Goal: Task Accomplishment & Management: Manage account settings

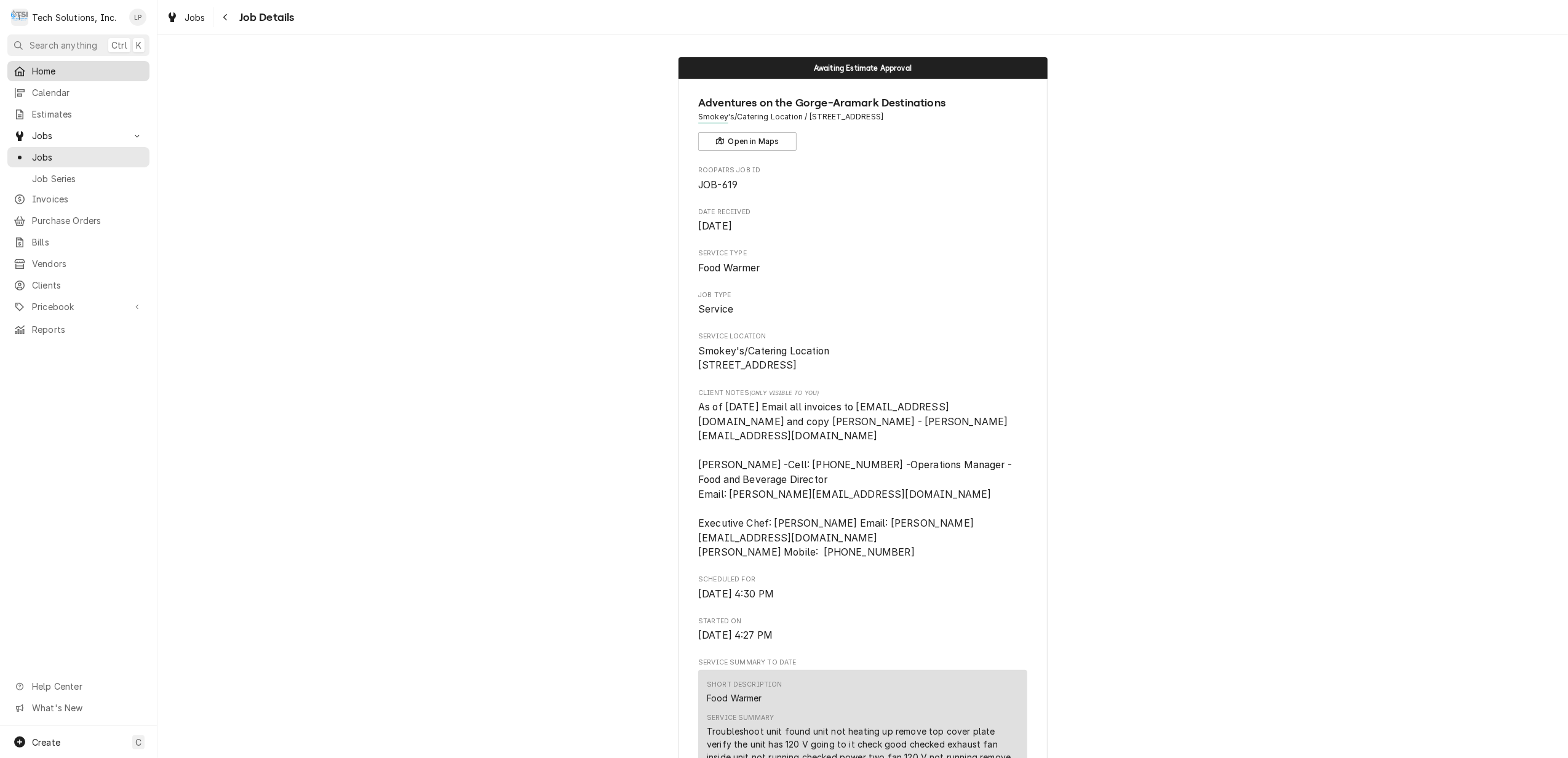
click at [48, 70] on span "Home" at bounding box center [88, 71] width 111 height 13
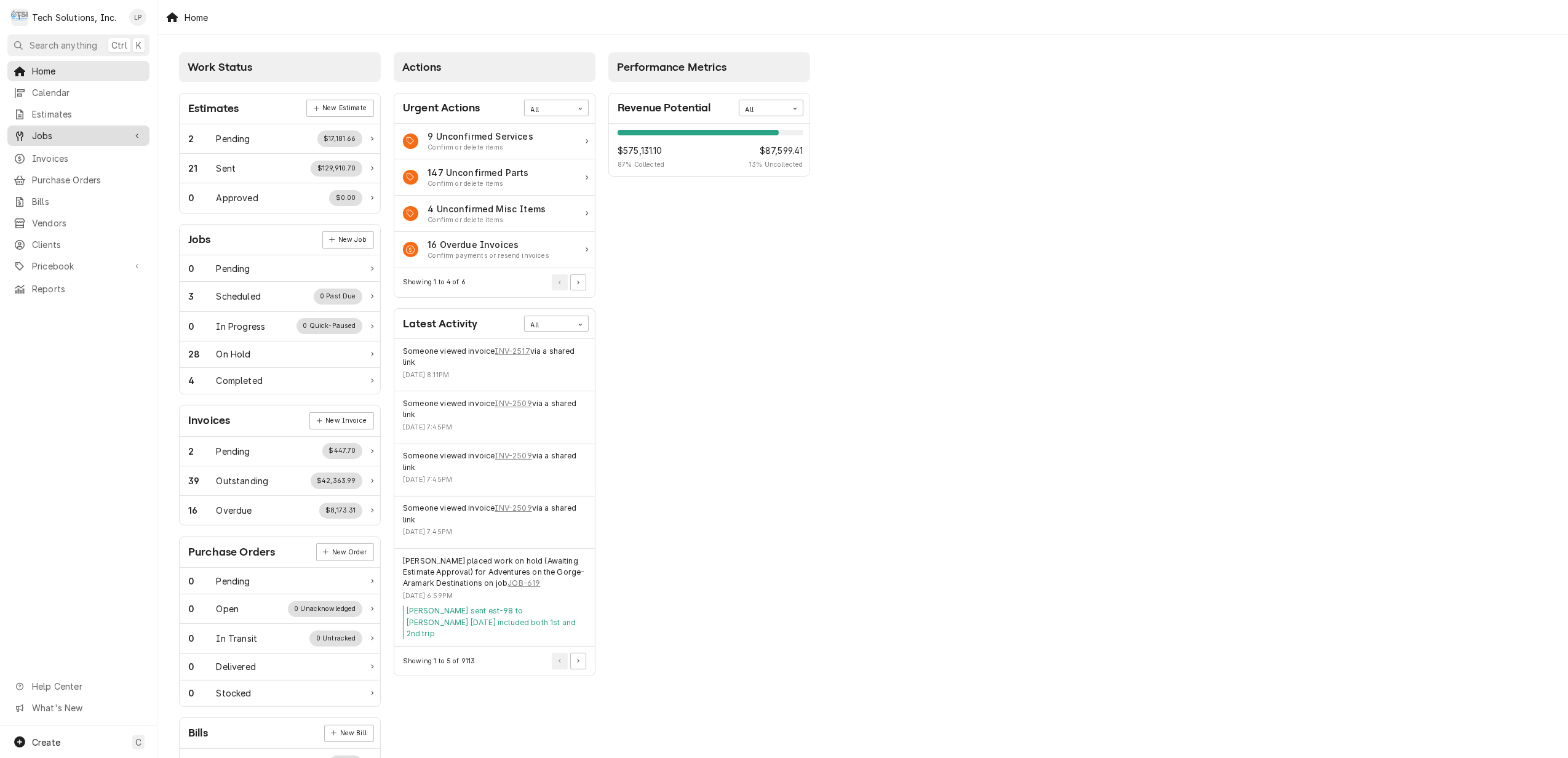
click at [42, 133] on span "Jobs" at bounding box center [78, 136] width 93 height 13
click at [42, 153] on span "Jobs" at bounding box center [88, 157] width 111 height 13
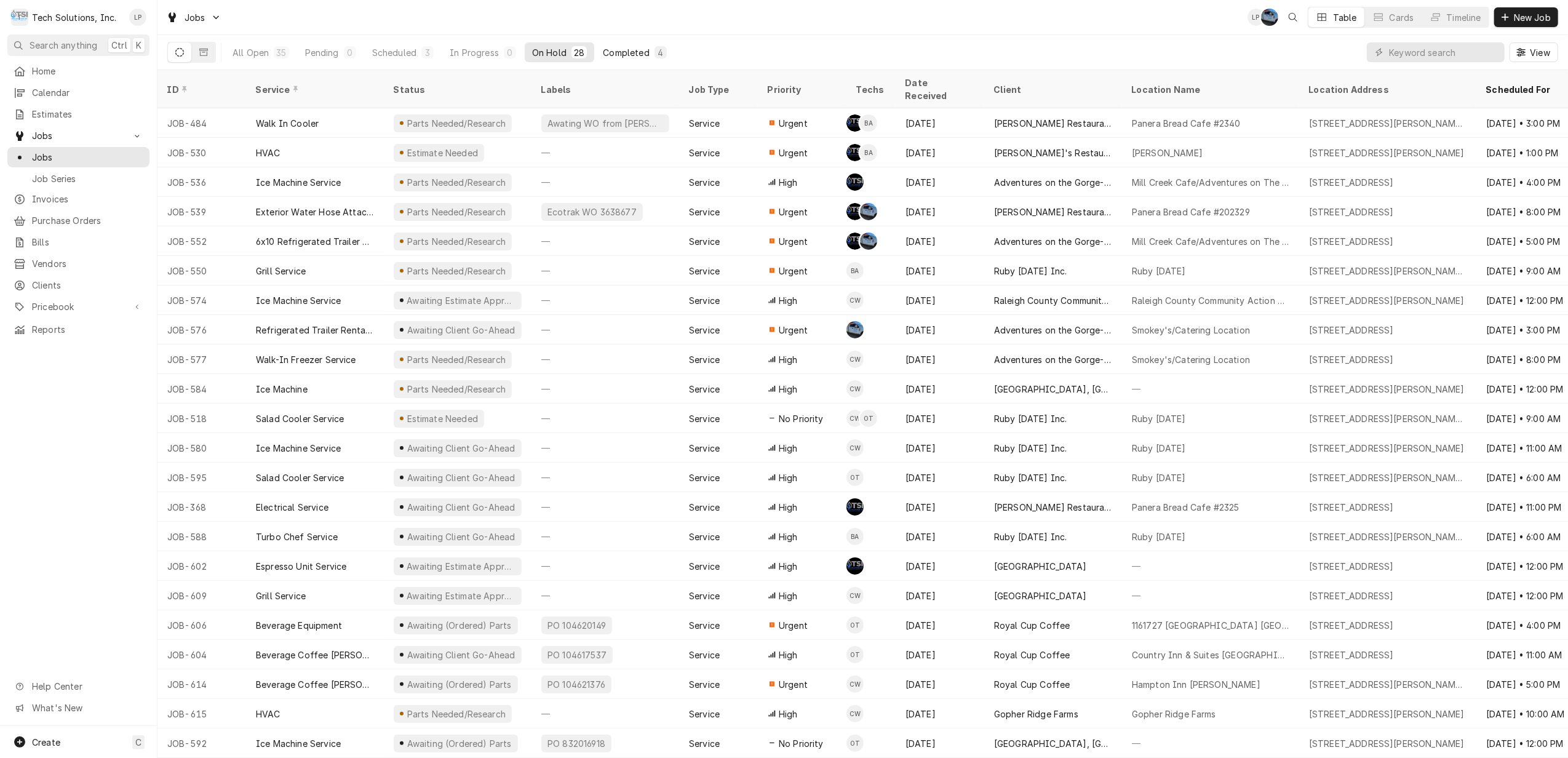
click at [621, 54] on div "Completed" at bounding box center [626, 52] width 46 height 13
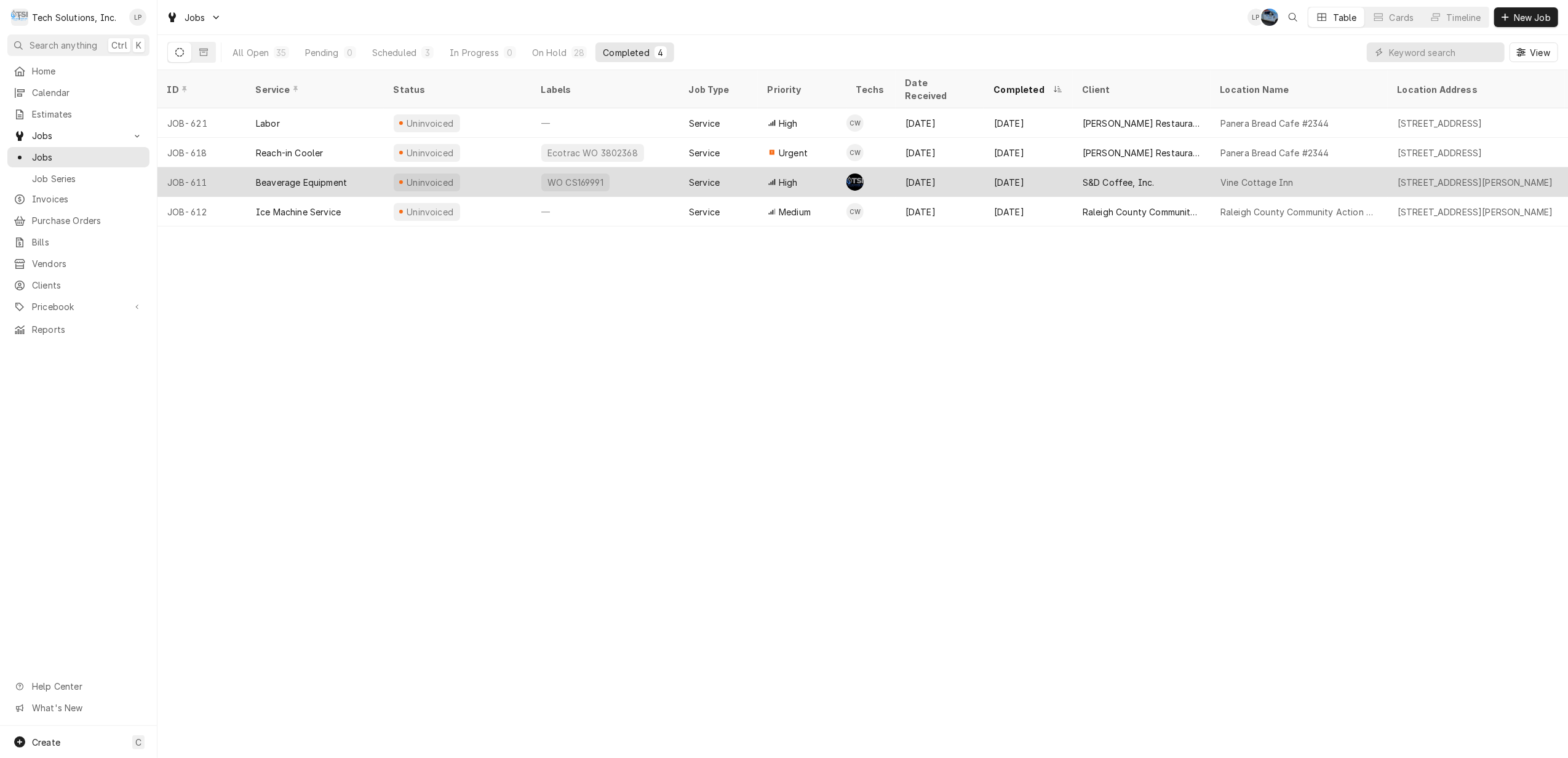
click at [658, 169] on div "WO CS169991" at bounding box center [605, 182] width 148 height 29
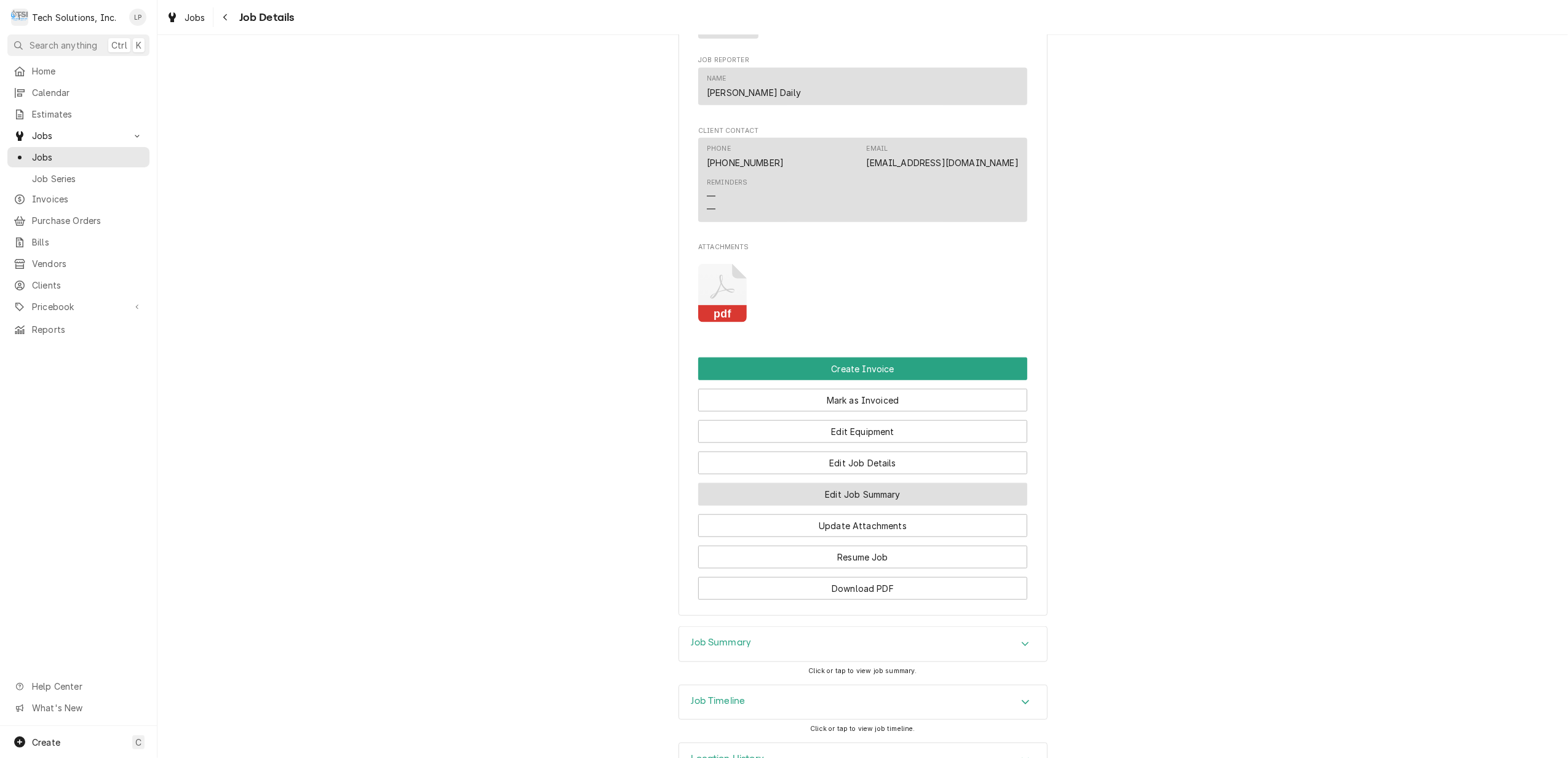
scroll to position [1148, 0]
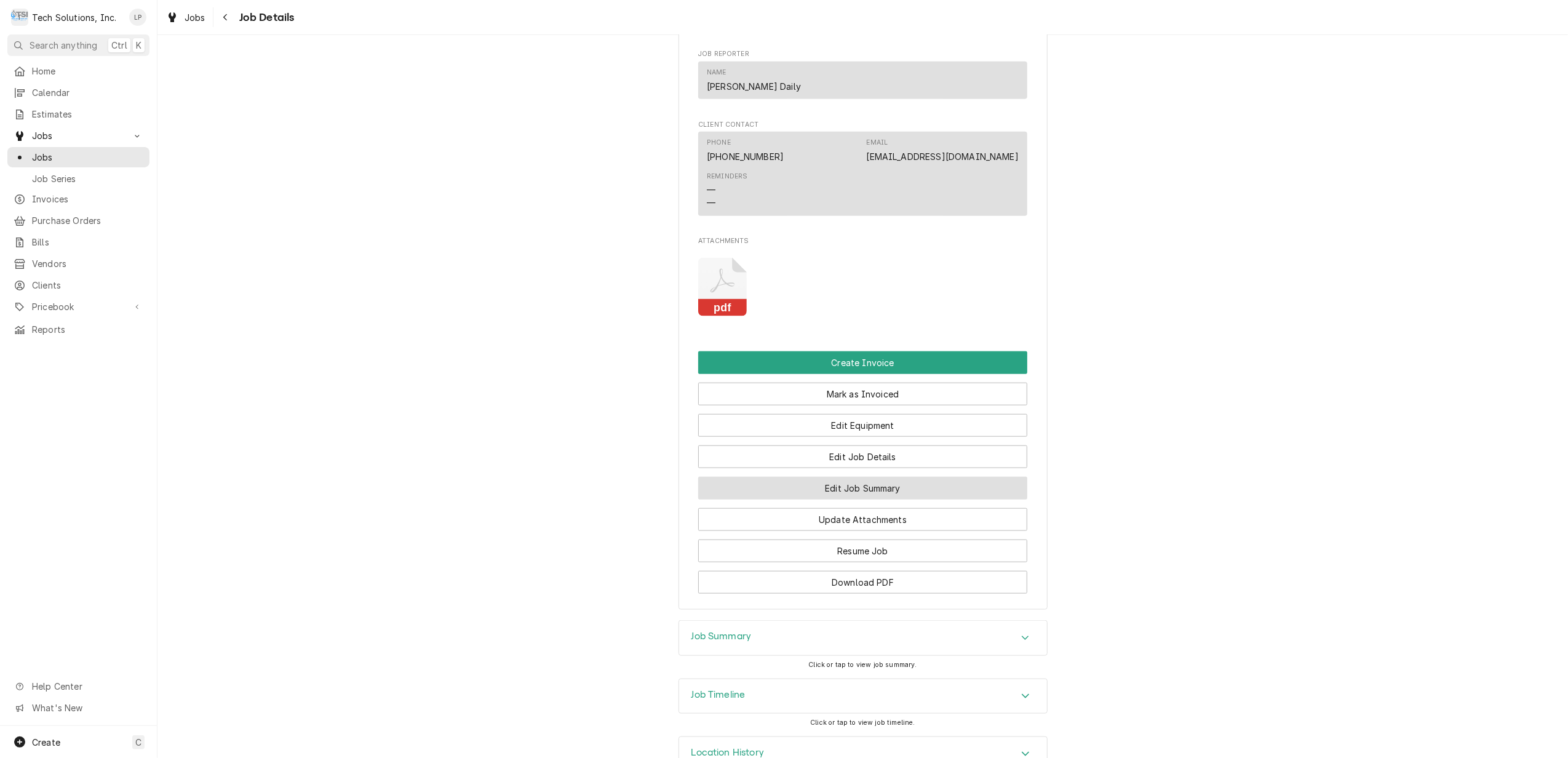
click at [909, 500] on button "Edit Job Summary" at bounding box center [862, 488] width 329 height 23
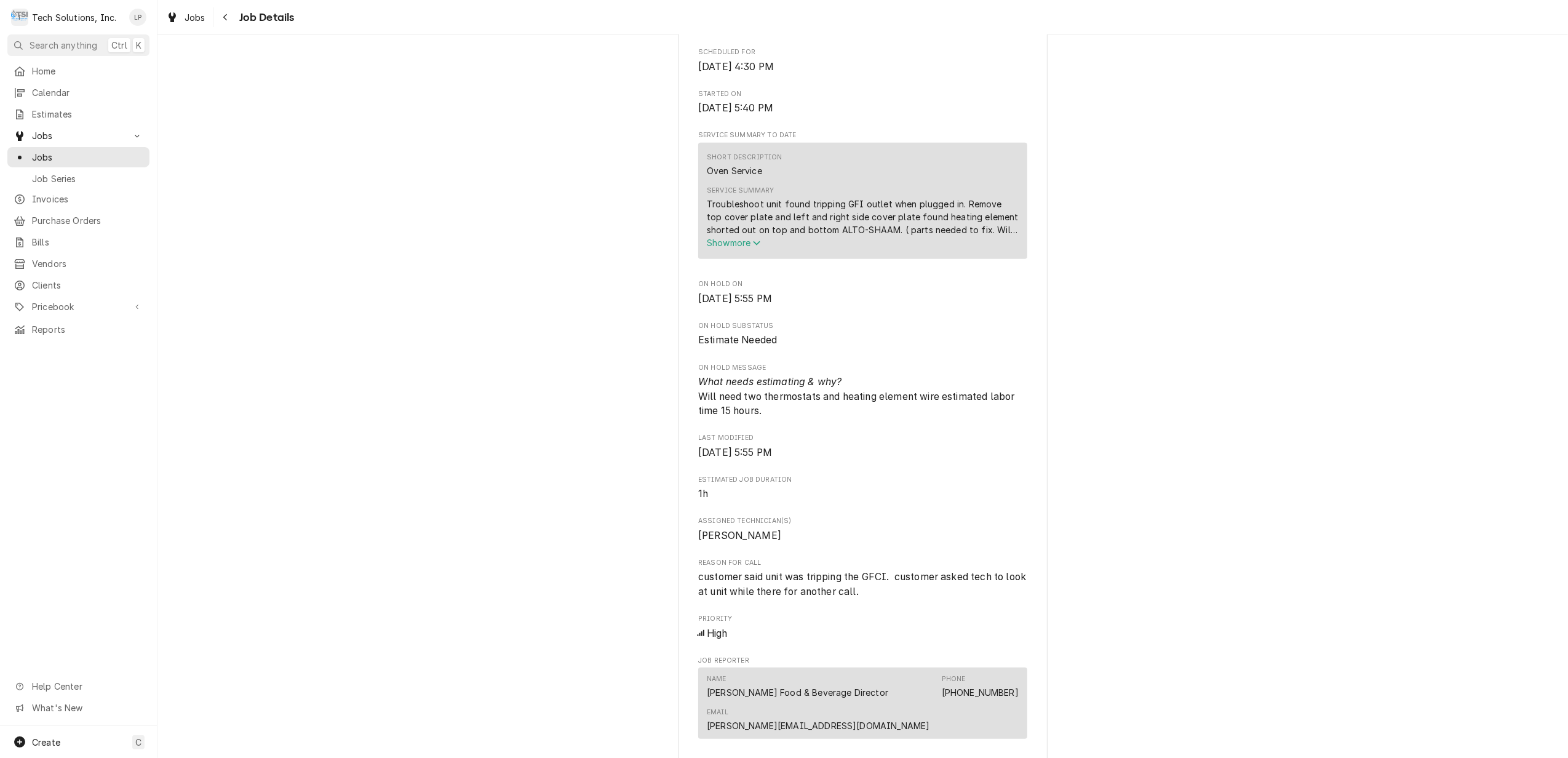
scroll to position [574, 0]
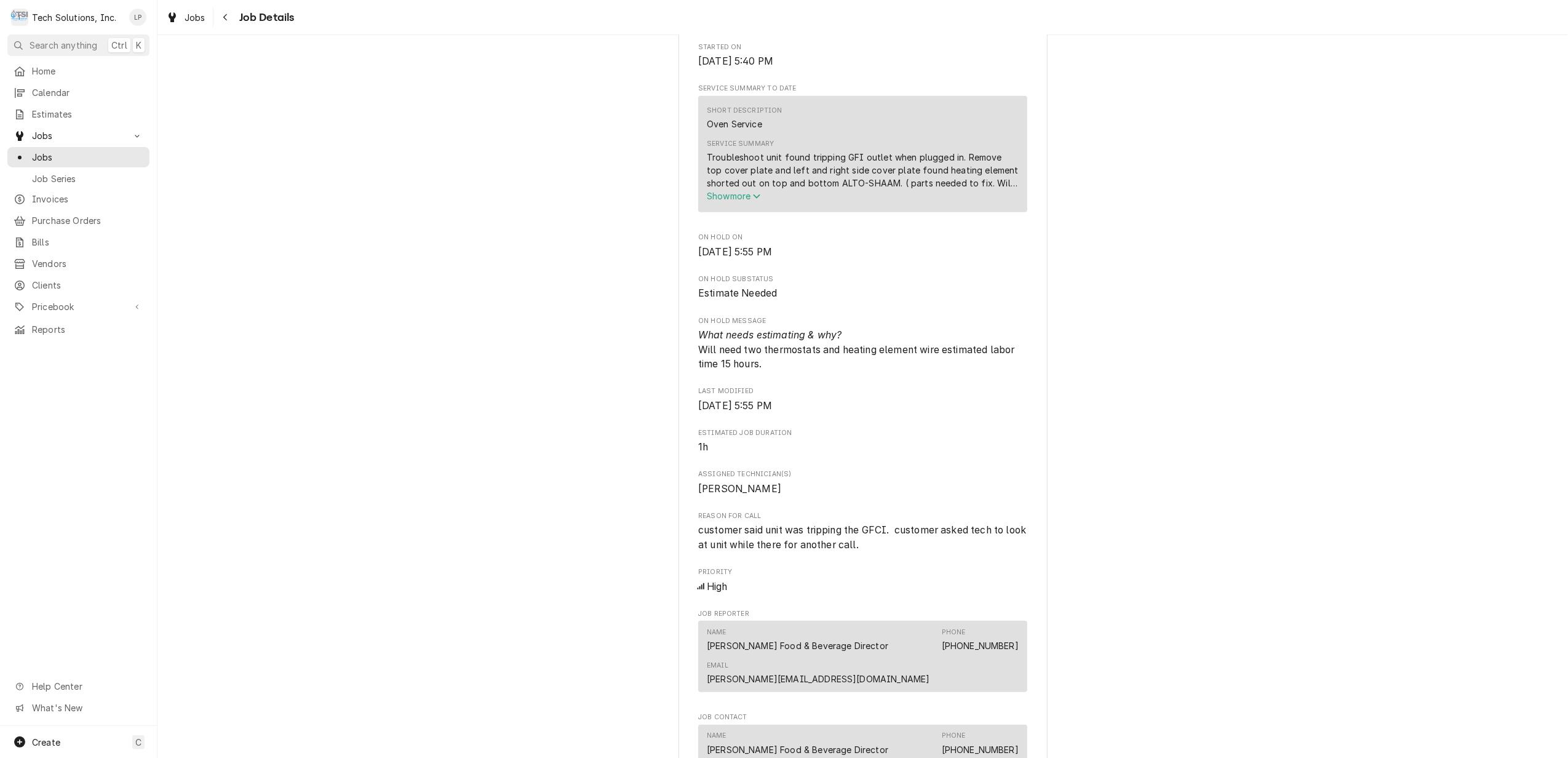
click at [734, 191] on span "Show more" at bounding box center [733, 196] width 54 height 11
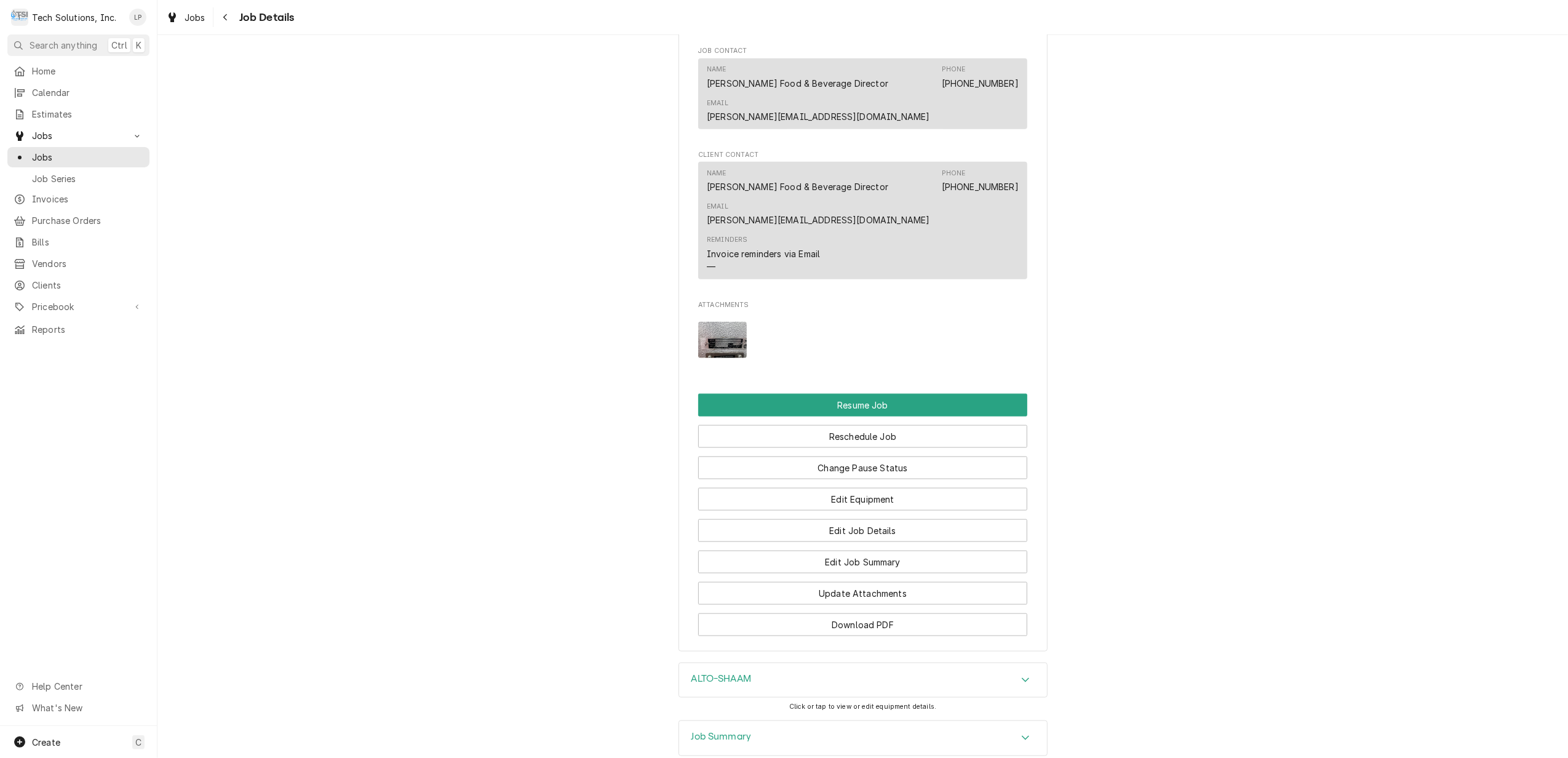
scroll to position [1311, 0]
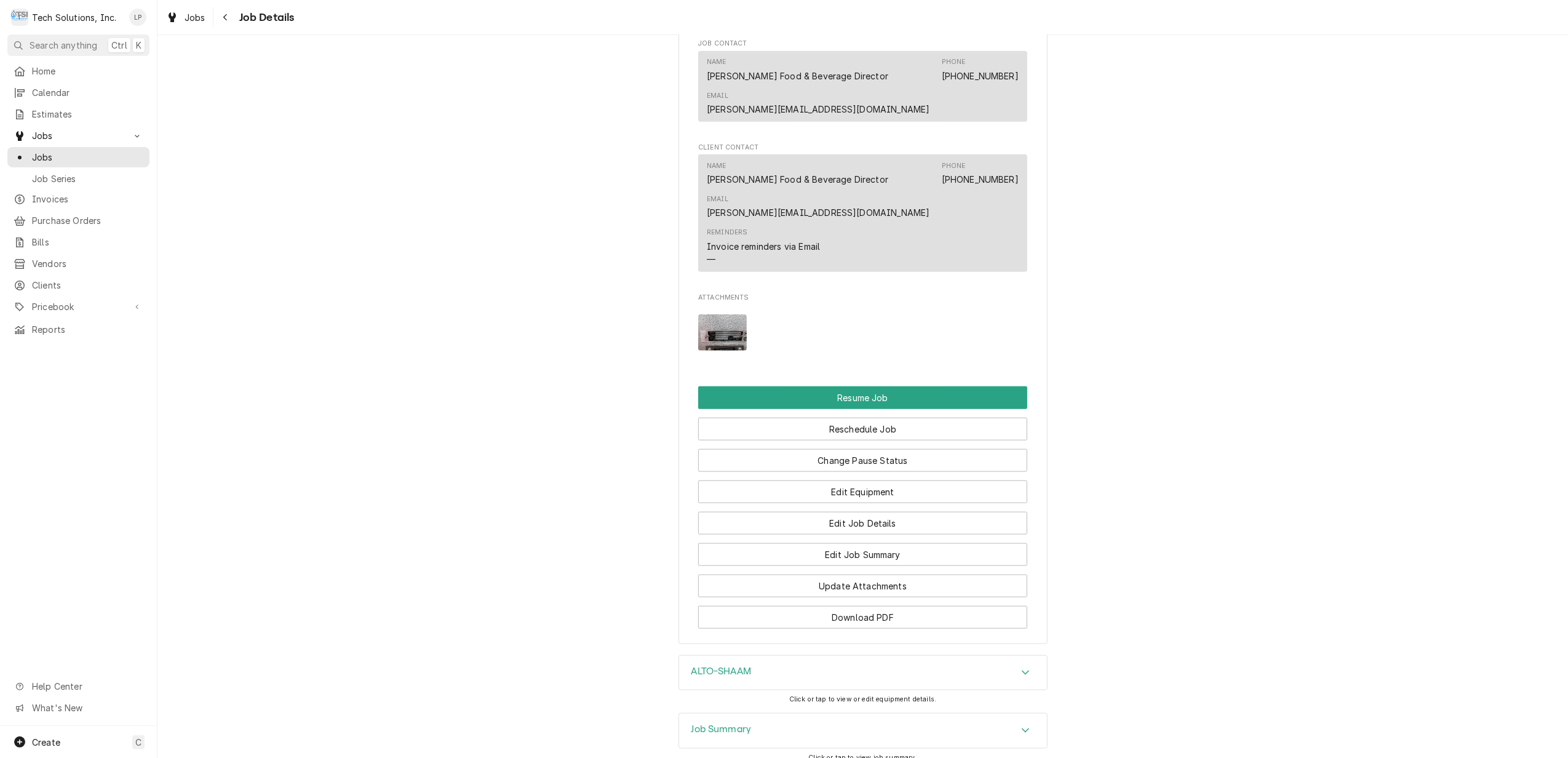
click at [714, 314] on img "Attachments" at bounding box center [722, 332] width 49 height 37
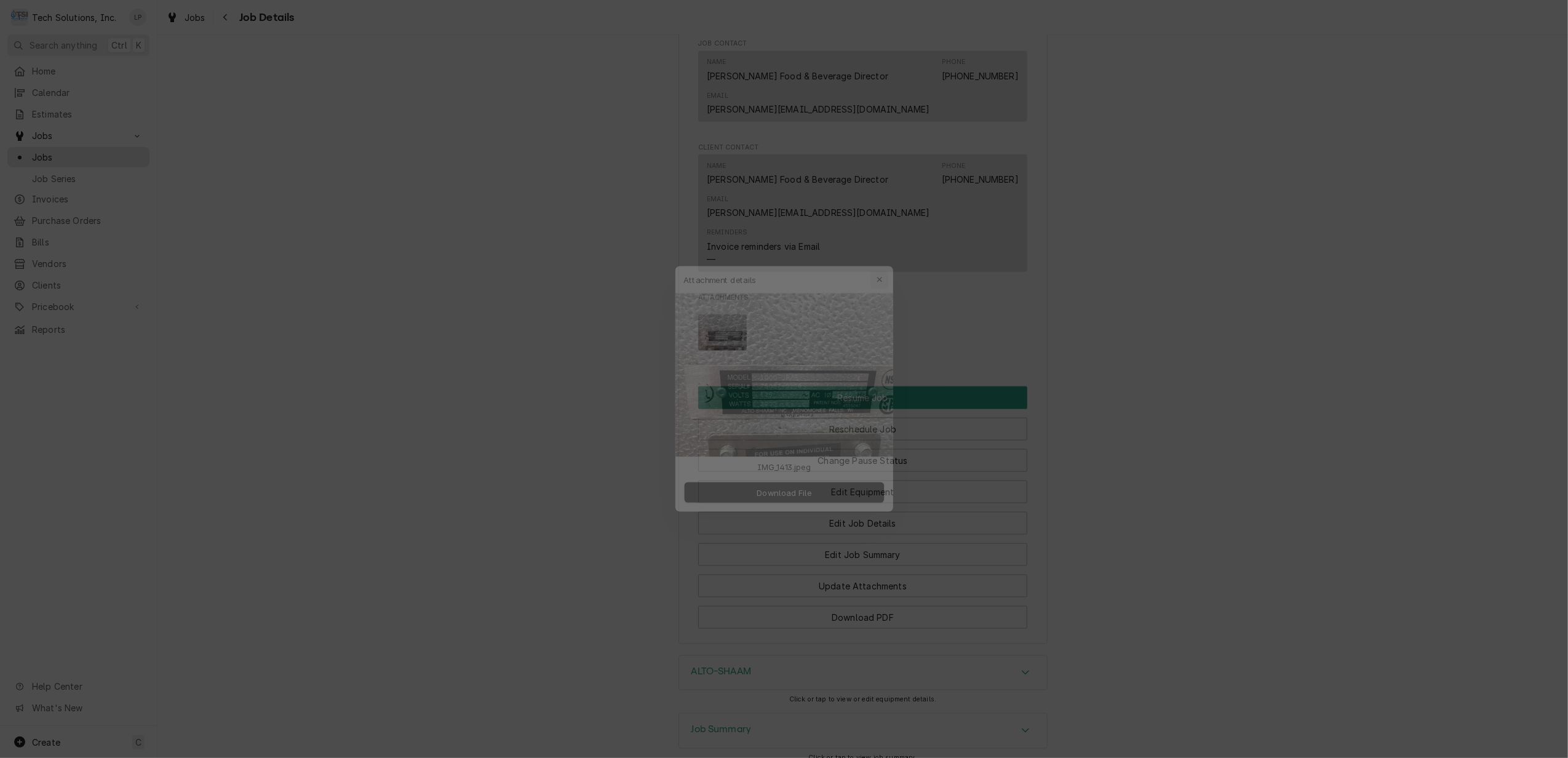
click at [883, 261] on div "button" at bounding box center [887, 261] width 12 height 12
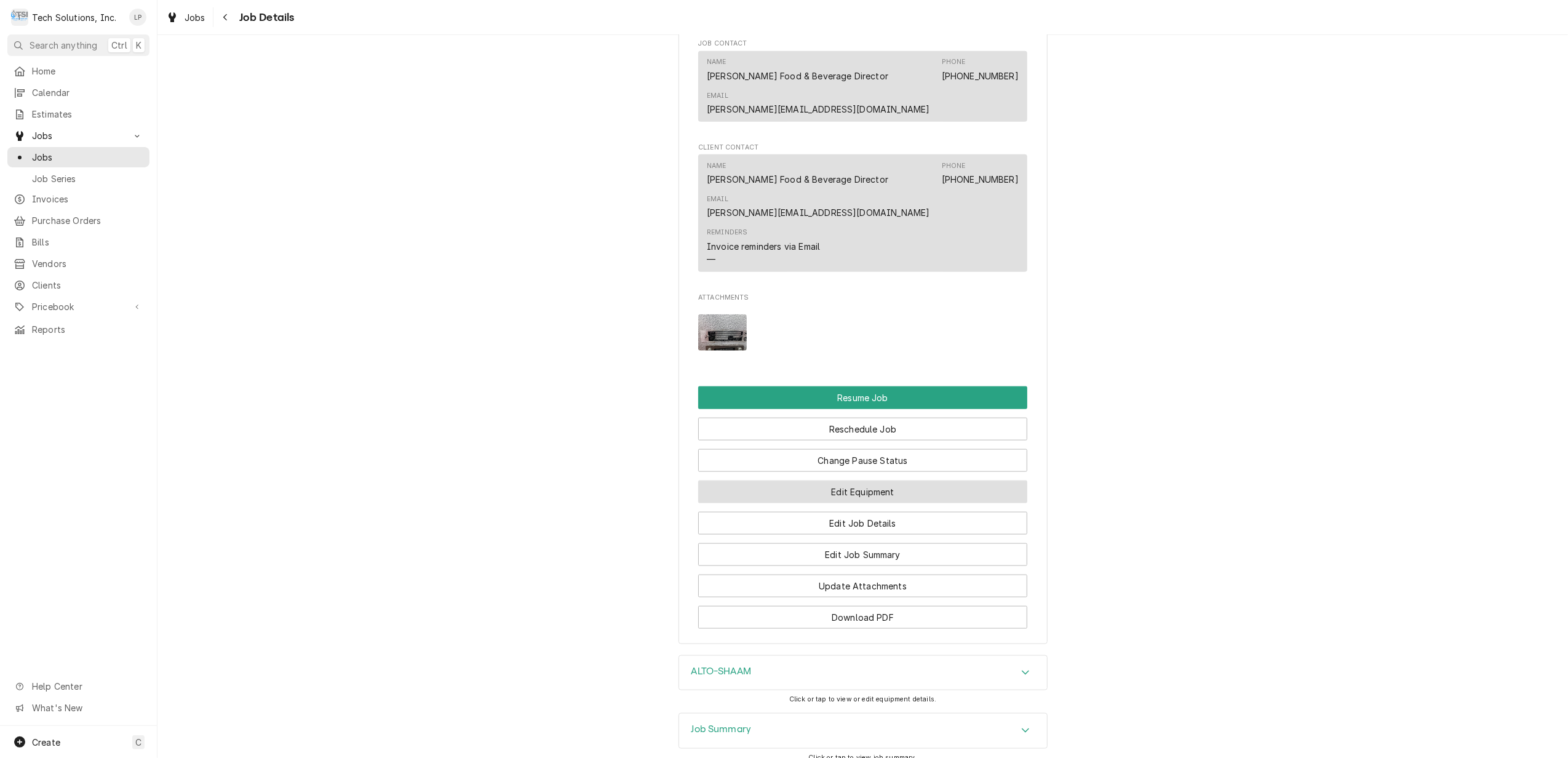
click at [879, 480] on button "Edit Equipment" at bounding box center [862, 492] width 329 height 23
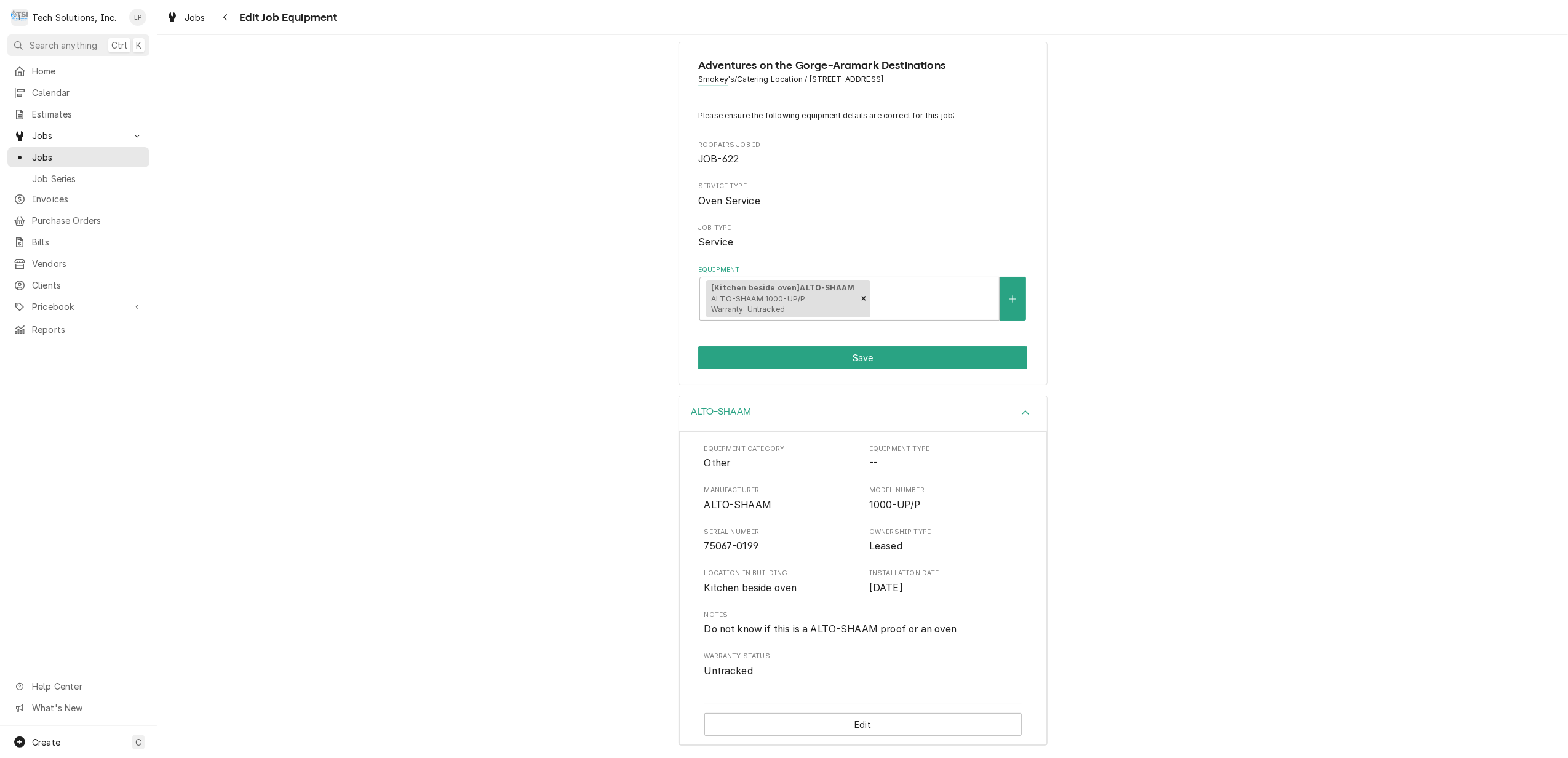
scroll to position [21, 0]
click at [867, 355] on button "Save" at bounding box center [862, 357] width 329 height 23
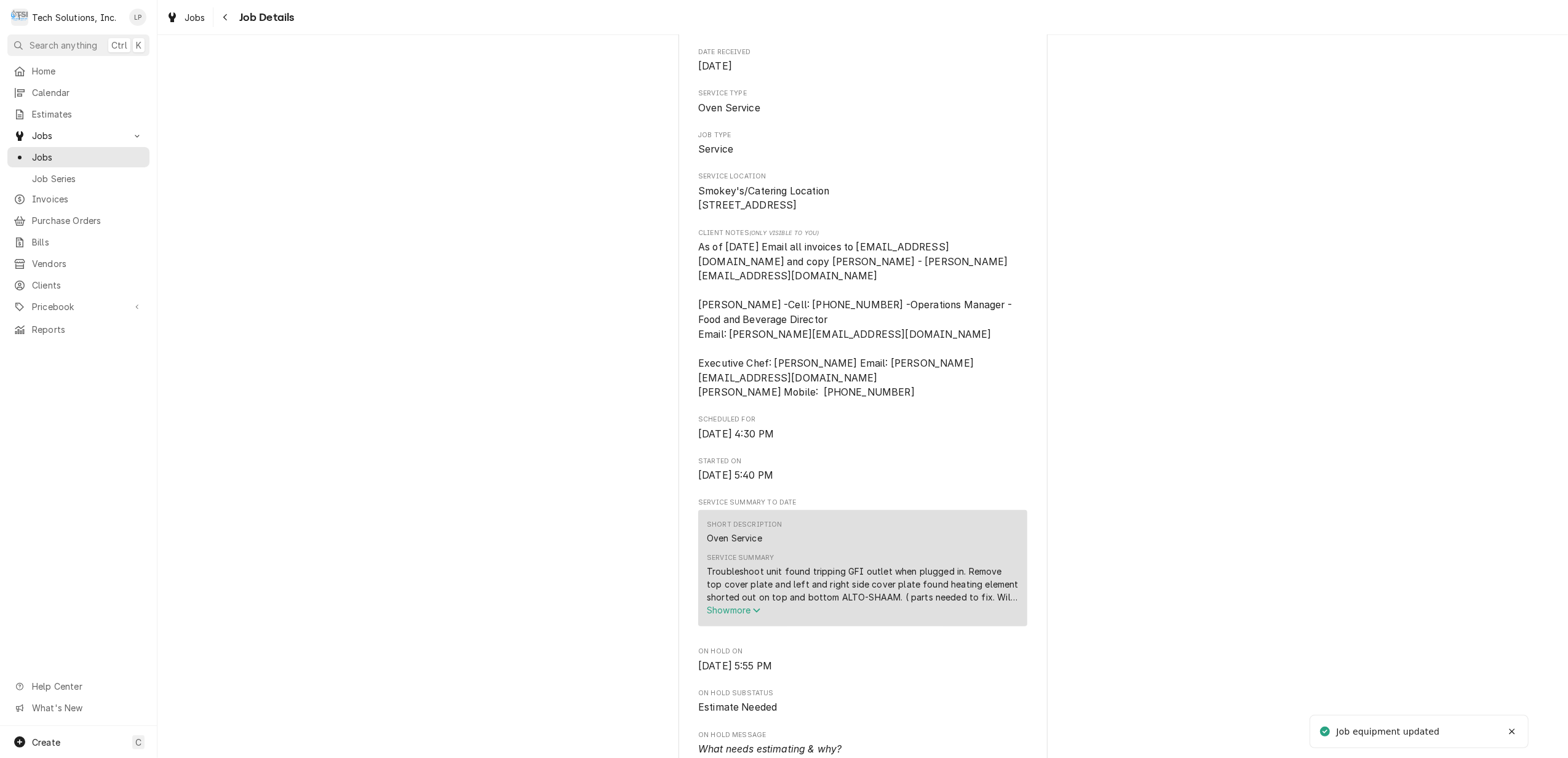
scroll to position [164, 0]
click at [45, 279] on span "Clients" at bounding box center [88, 285] width 111 height 13
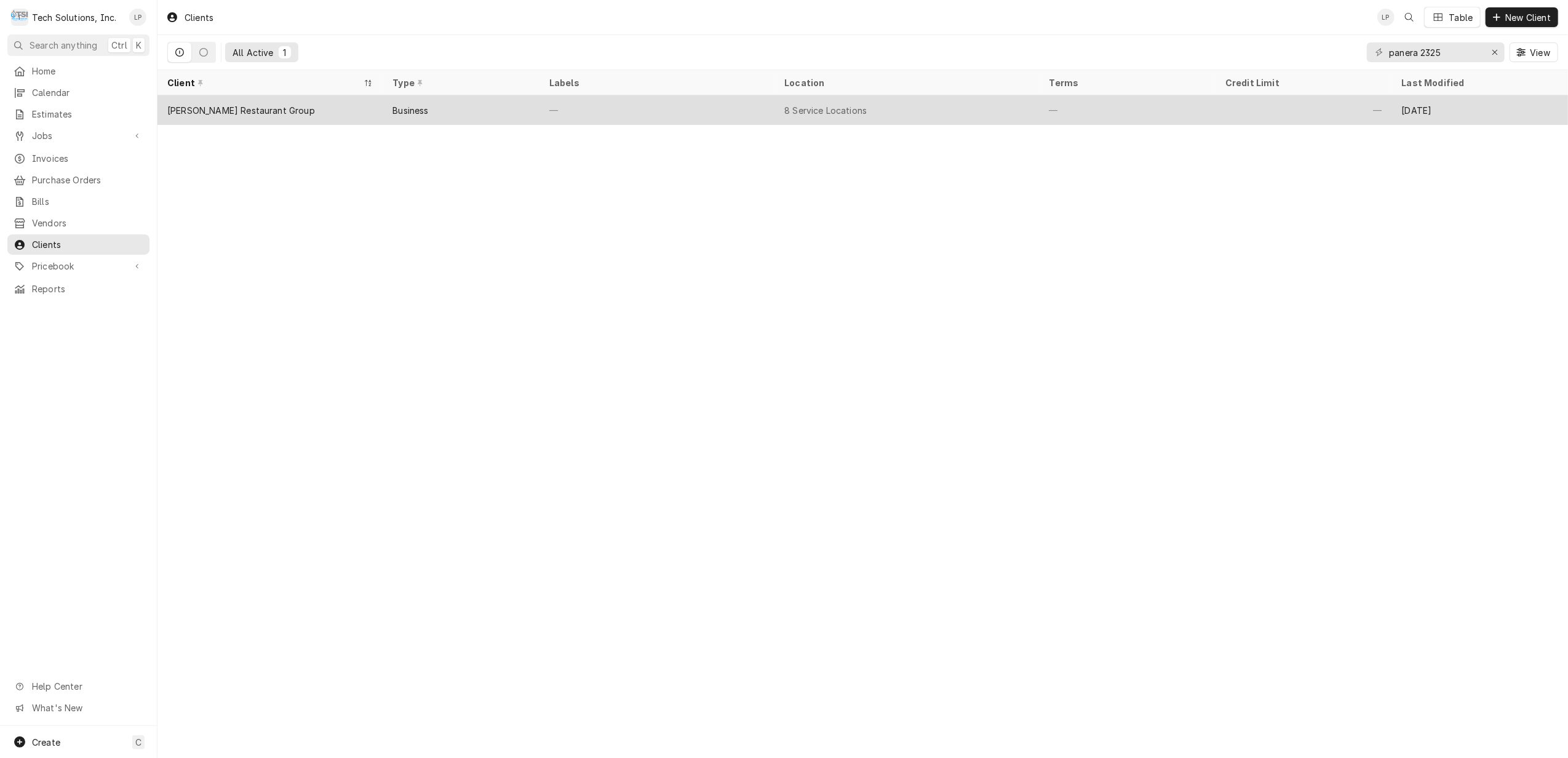
click at [700, 113] on div "—" at bounding box center [656, 110] width 235 height 29
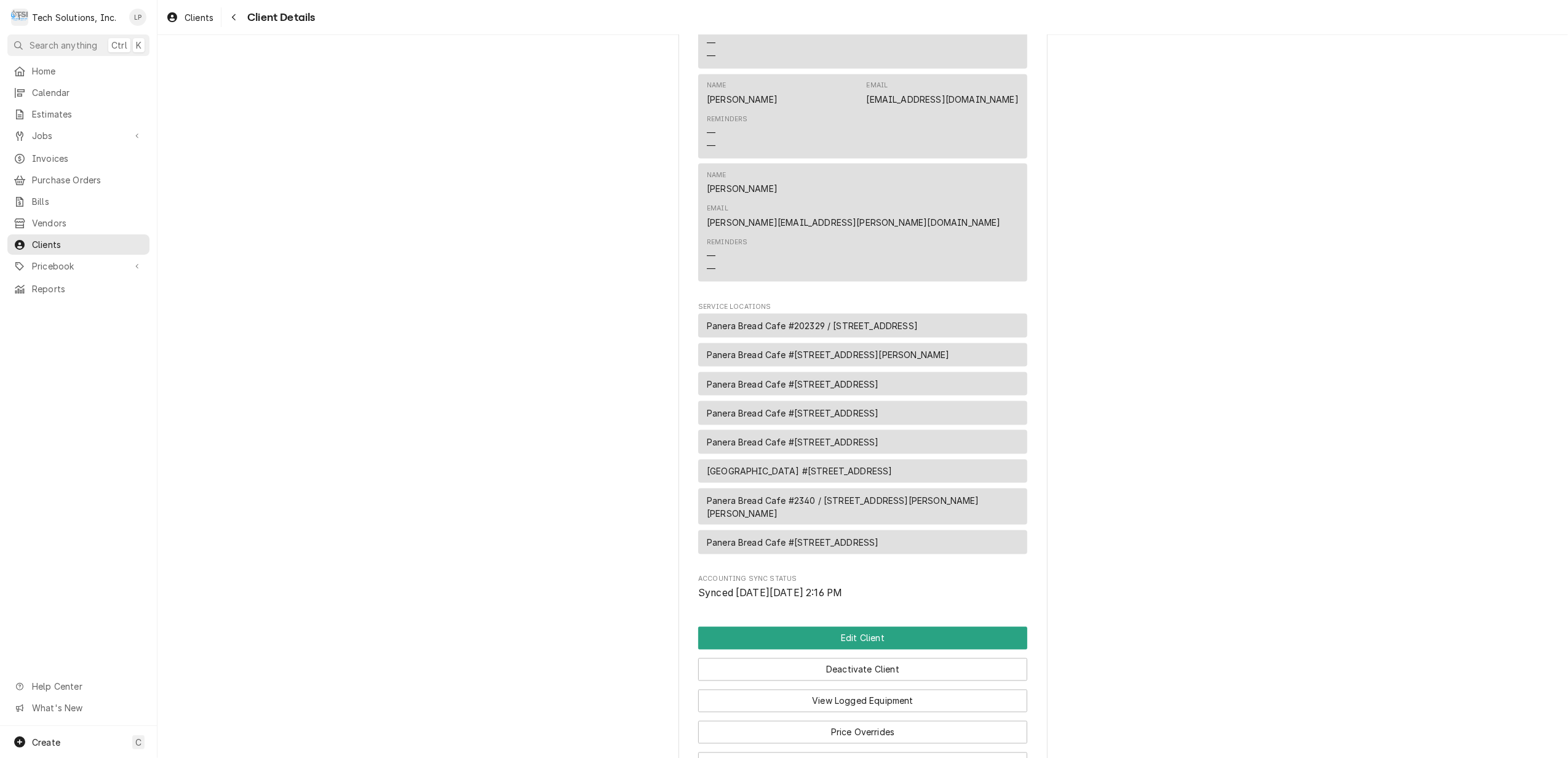
scroll to position [1848, 0]
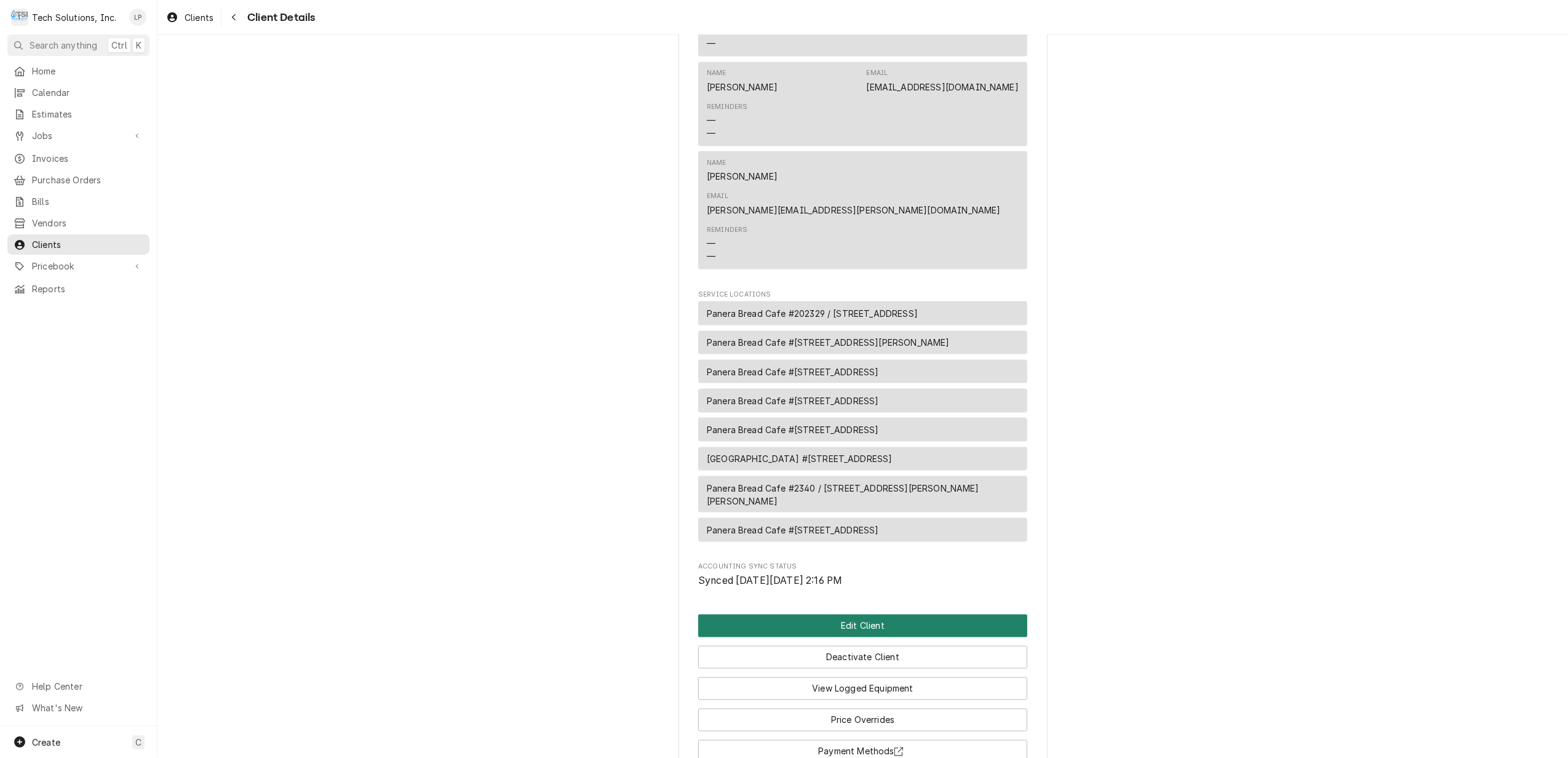
click at [857, 614] on button "Edit Client" at bounding box center [862, 626] width 329 height 23
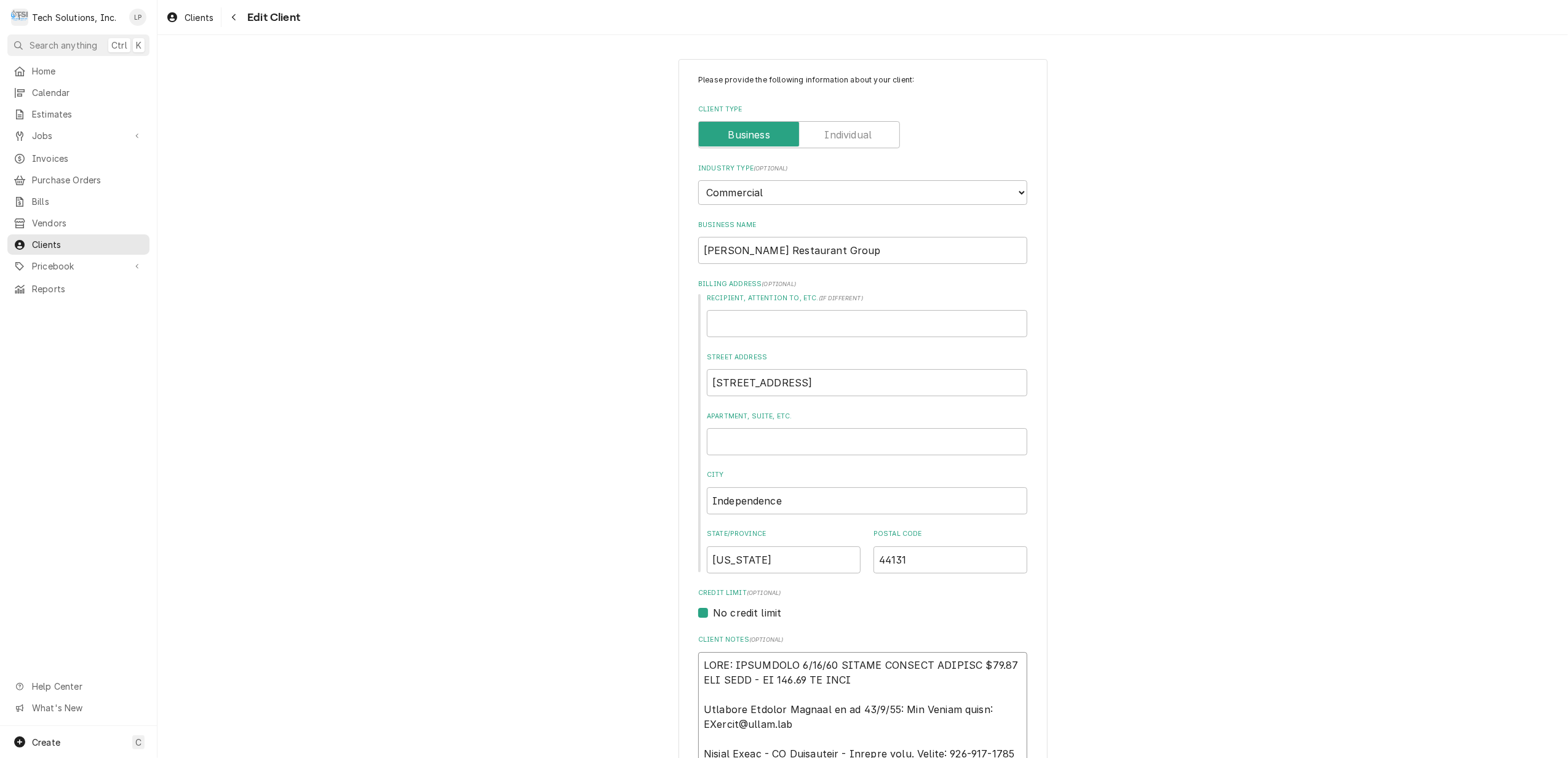
type textarea "x"
type textarea "LORE: IPSUMDOLO 2/24/12 SITAME CONSECT ADIPISC $68.67 ELITSED - DO 721.84 EI TE…"
type textarea "x"
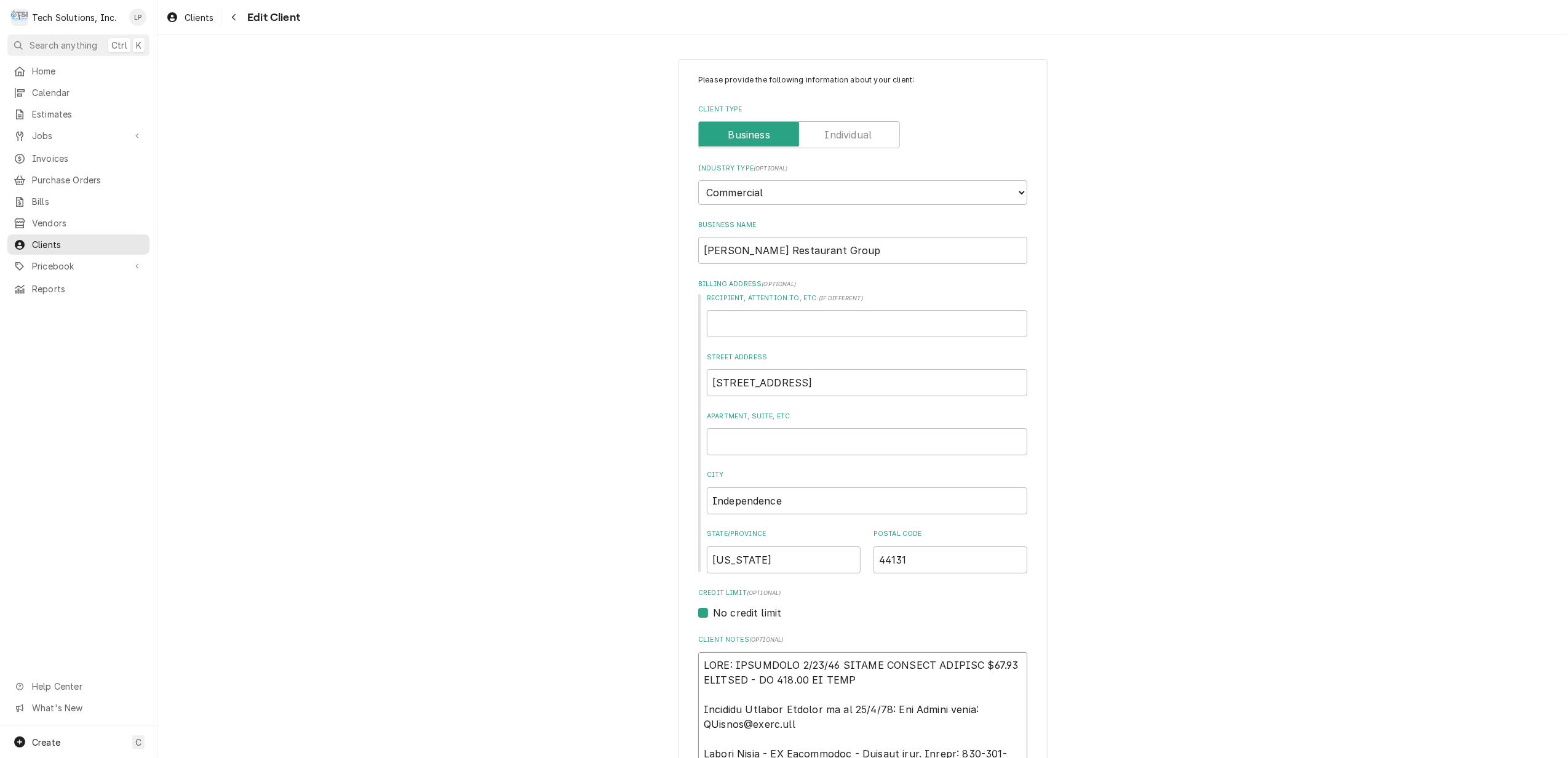
type textarea "LORE: IPSUMDOLO 0/84/45 SITAME CONSECT ADIPISC $80.72 ELITSE - DO 253.43 EI TEM…"
type textarea "x"
type textarea "LORE: IPSUMDOLO 3/94/81 SITAME CONSECT ADIPISC $54.26 EL SEDD - EI 031.68 TE IN…"
type textarea "x"
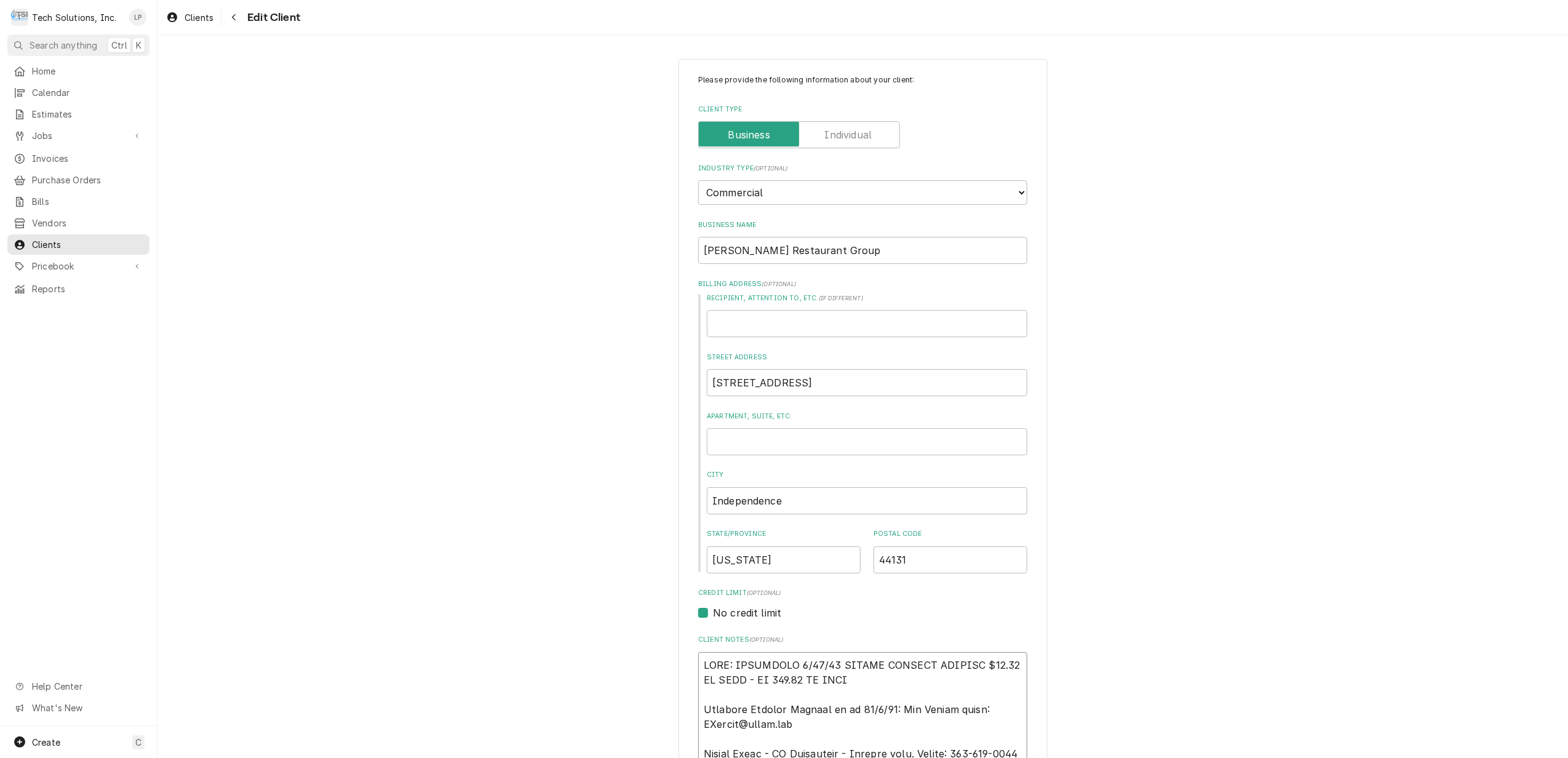
type textarea "LORE: IPSUMDOLO 9/70/77 SITAME CONSECT ADIPISC $06.05 EL SED - DO 279.39 EI TEM…"
type textarea "x"
type textarea "LORE: IPSUMDOLO 7/07/61 SITAME CONSECT ADIPISC $76.57 EL SE - DO 444.10 EI TEMP…"
type textarea "x"
type textarea "LORE: IPSUMDOLO 5/90/78 SITAME CONSECT ADIPISC $60.89 EL SeD - DO 585.84 EI TEM…"
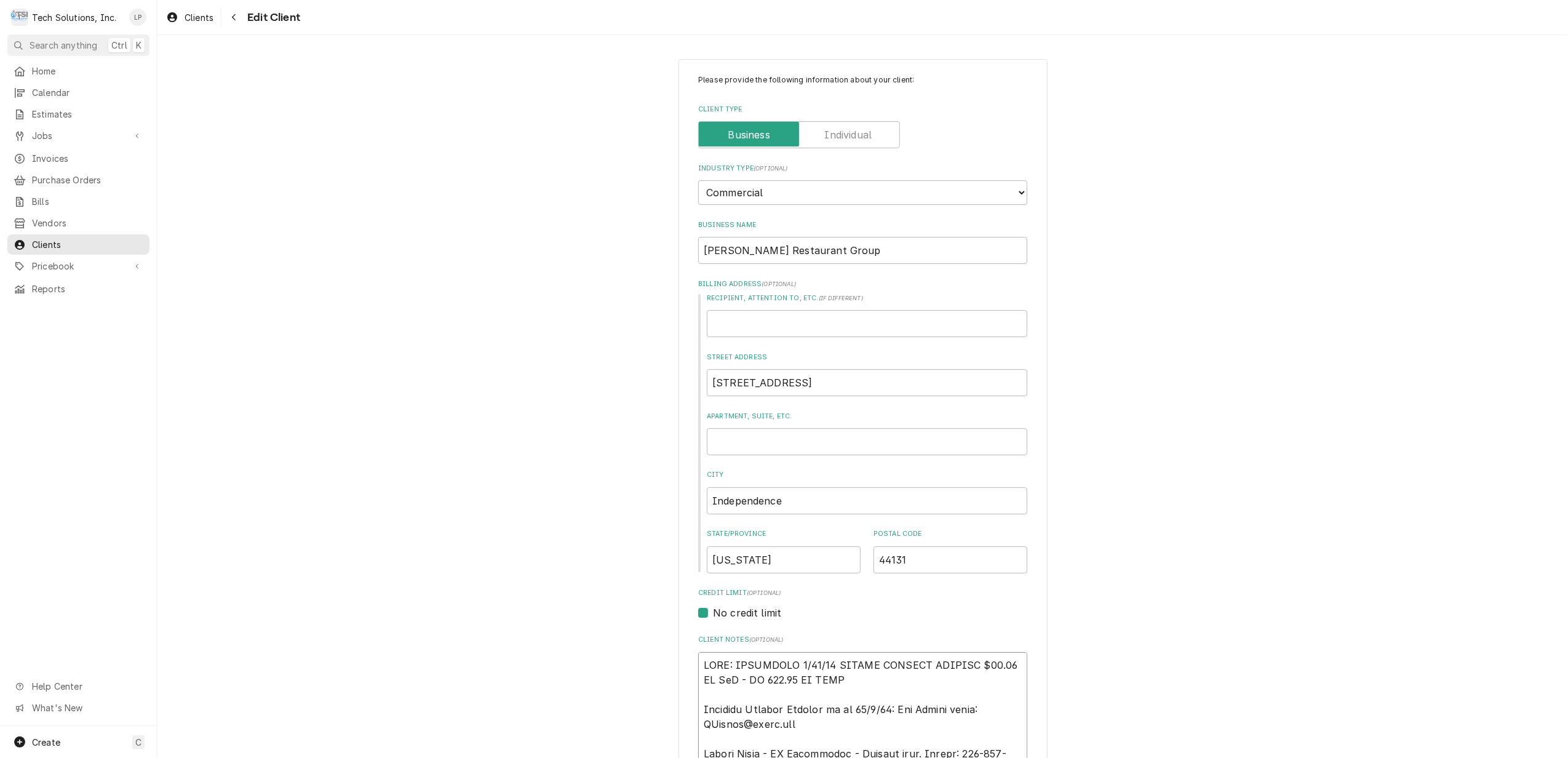
type textarea "x"
type textarea "NOTE: EFFECTIVE 8/18/25 PANERA SPECIAL PRICING $90.00 AN HouR - OT 100.00 AN HO…"
type textarea "x"
type textarea "NOTE: EFFECTIVE 8/18/25 PANERA SPECIAL PRICING $90.00 AN HoR - OT 100.00 AN HOU…"
type textarea "x"
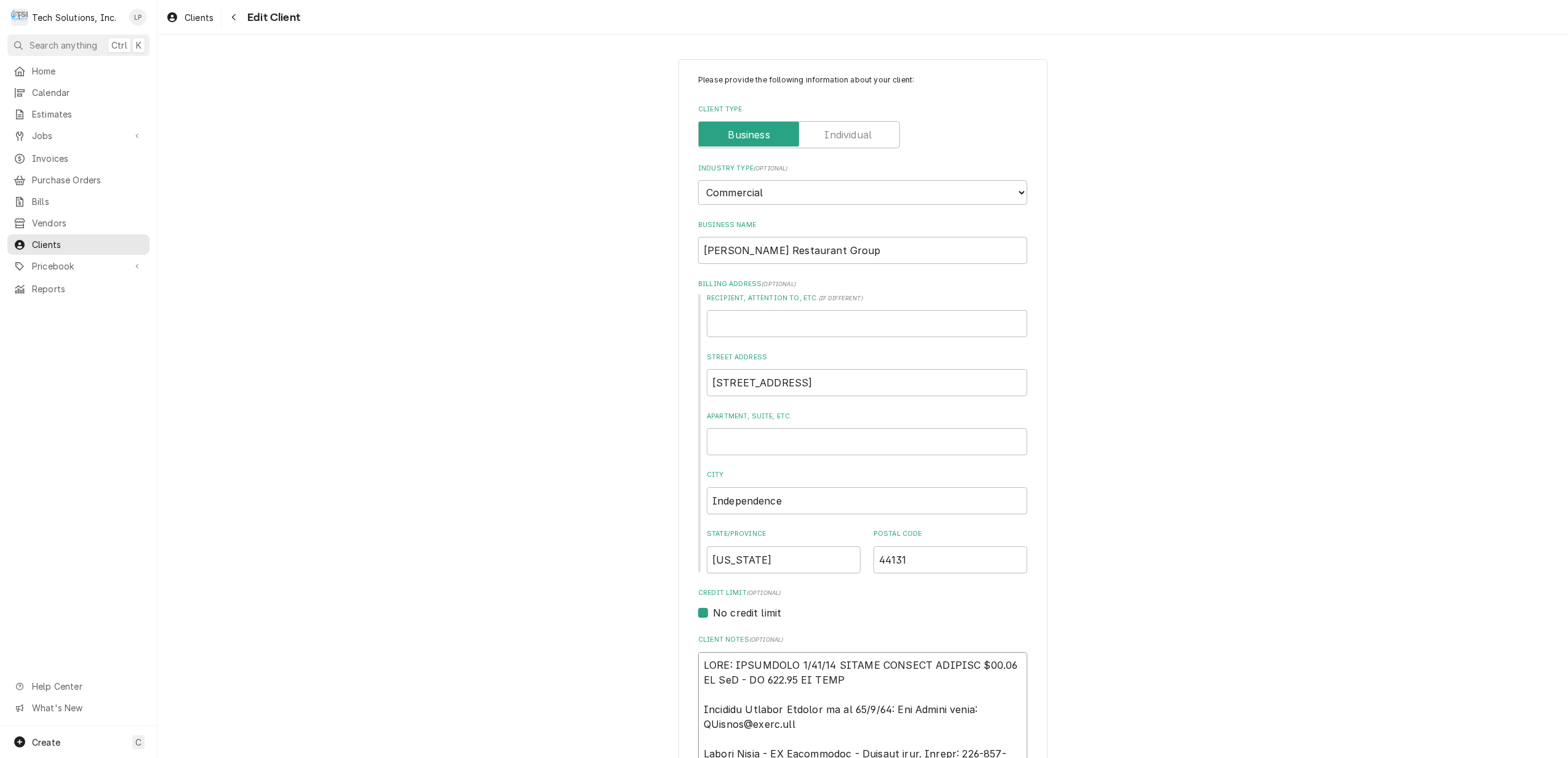
type textarea "NOTE: EFFECTIVE 8/18/25 PANERA SPECIAL PRICING $90.00 AN HR - OT 100.00 AN HOUR…"
type textarea "x"
type textarea "NOTE: EFFECTIVE 8/18/25 PANERA SPECIAL PRICING $90.00 AN HOR - OT 100.00 AN HOU…"
type textarea "x"
type textarea "NOTE: EFFECTIVE 8/18/25 PANERA SPECIAL PRICING $90.00 AN HOUR - OT 100.00 AN HO…"
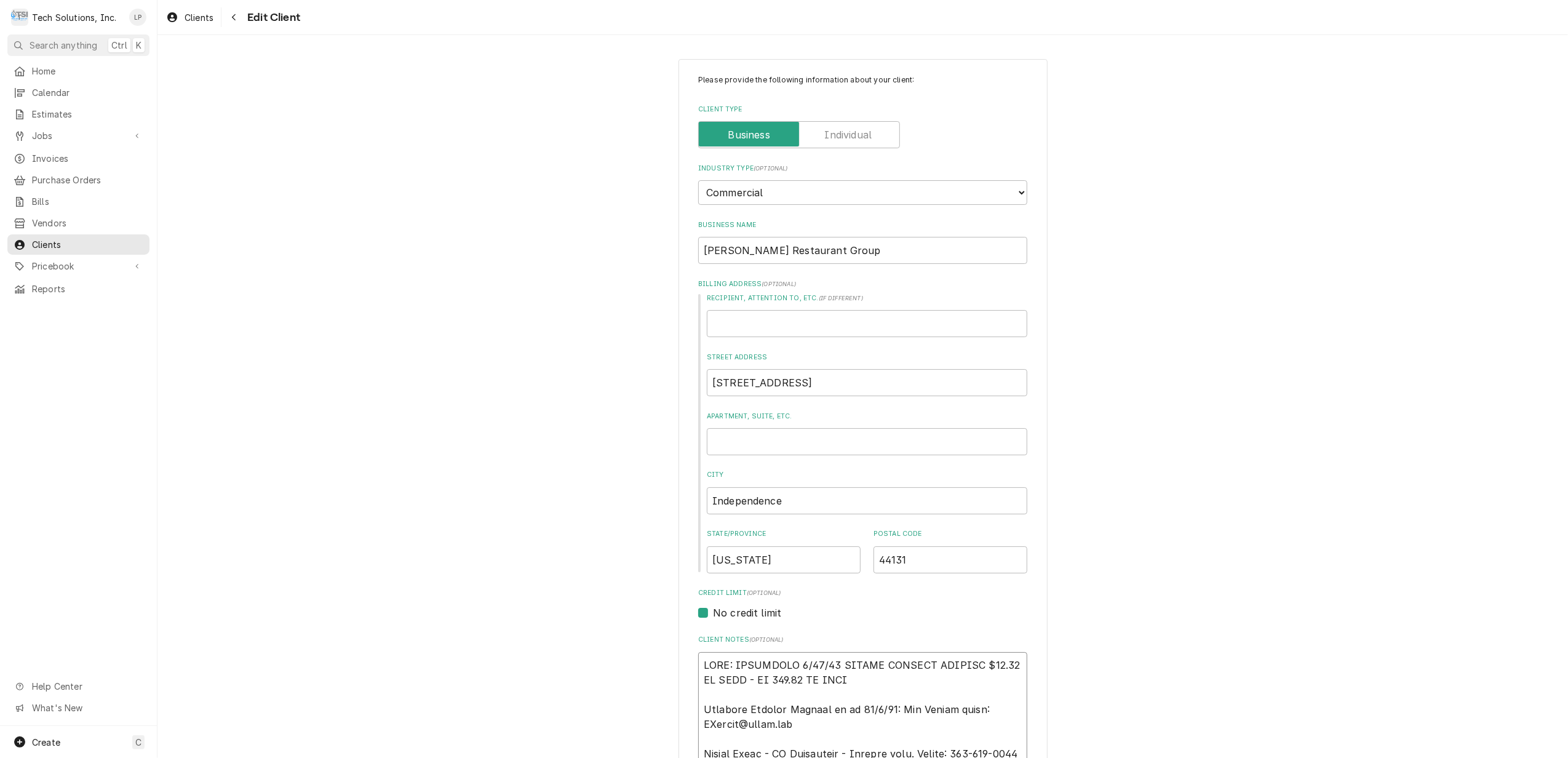
type textarea "x"
type textarea "NOTE: EFFECTIVE 8/18/25 PANERA SPECIAL PRICING $90.00 AN HOURR - OT 100.00 AN H…"
type textarea "x"
type textarea "NOTE: EFFECTIVE 8/18/25 PANERA SPECIAL PRICING $90.00 AN HOUR - OT 100.00 AN HO…"
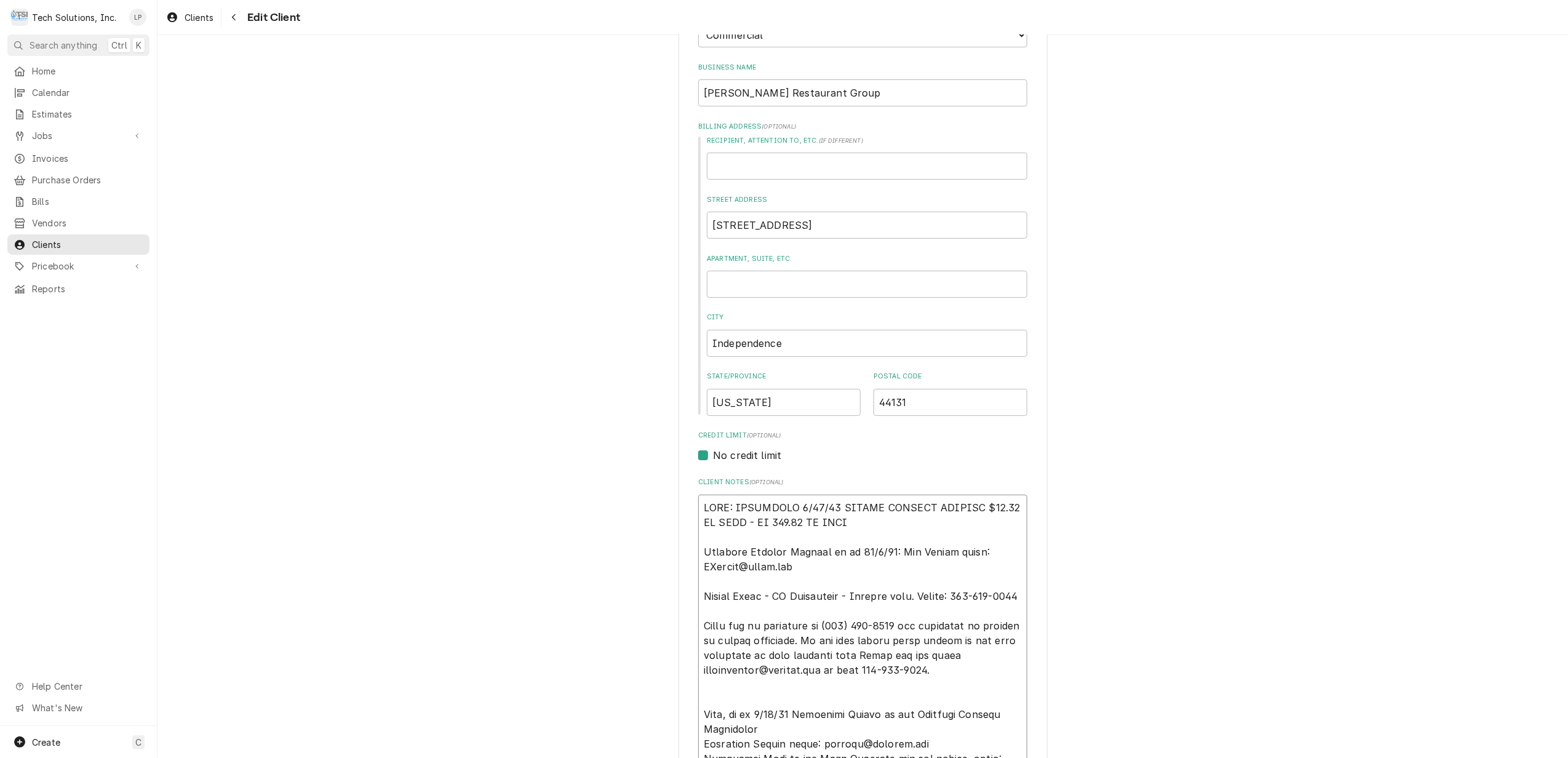
scroll to position [164, 0]
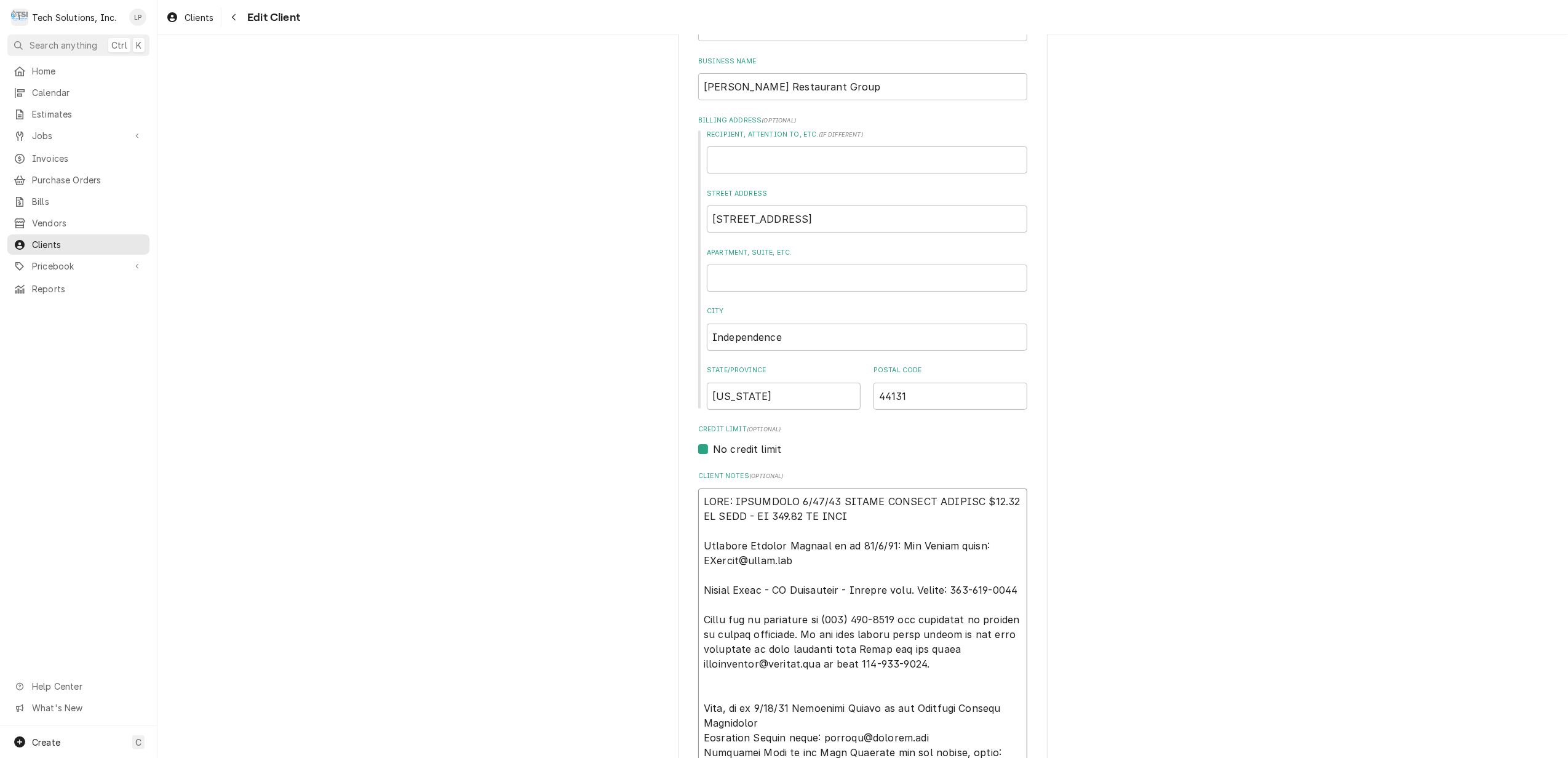
type textarea "x"
type textarea "NOTE: EFFECTIVE 8/18/25 PANERA SPECIAL PRICING $90.00 AN HOUR - OT 100.00 AN HO…"
type textarea "x"
type textarea "NOTE: EFFECTIVE 8/18/25 PANERA SPECIAL PRICING $90.00 AN HOUR - OT 100.00 AN HO…"
type textarea "x"
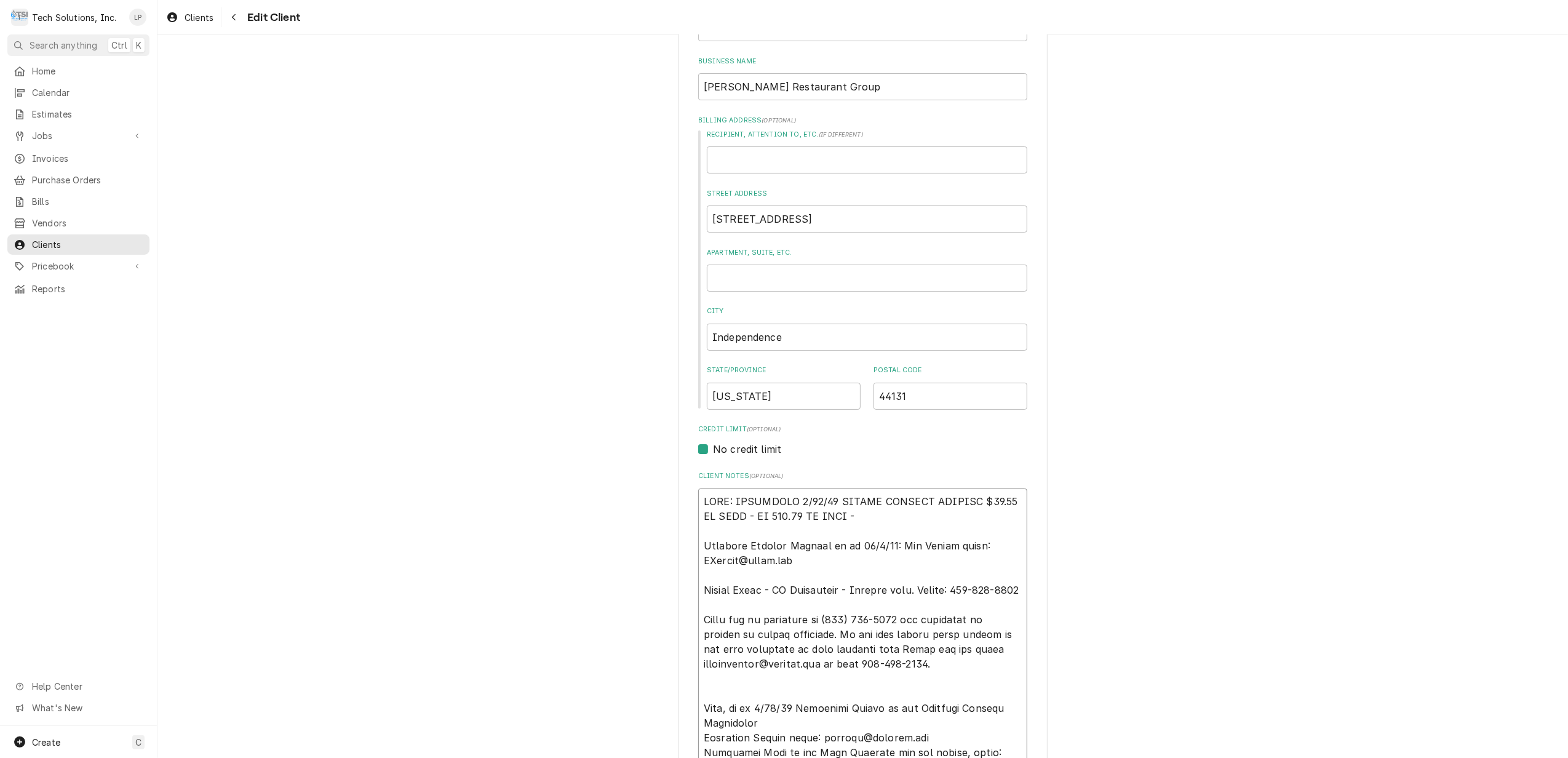
type textarea "NOTE: EFFECTIVE 8/18/25 PANERA SPECIAL PRICING $90.00 AN HOUR - OT 100.00 AN HO…"
type textarea "x"
type textarea "NOTE: EFFECTIVE 8/18/25 PANERA SPECIAL PRICING $90.00 AN HOUR - OT 100.00 AN HO…"
type textarea "x"
type textarea "NOTE: EFFECTIVE 8/18/25 PANERA SPECIAL PRICING $90.00 AN HOUR - OT 100.00 AN HO…"
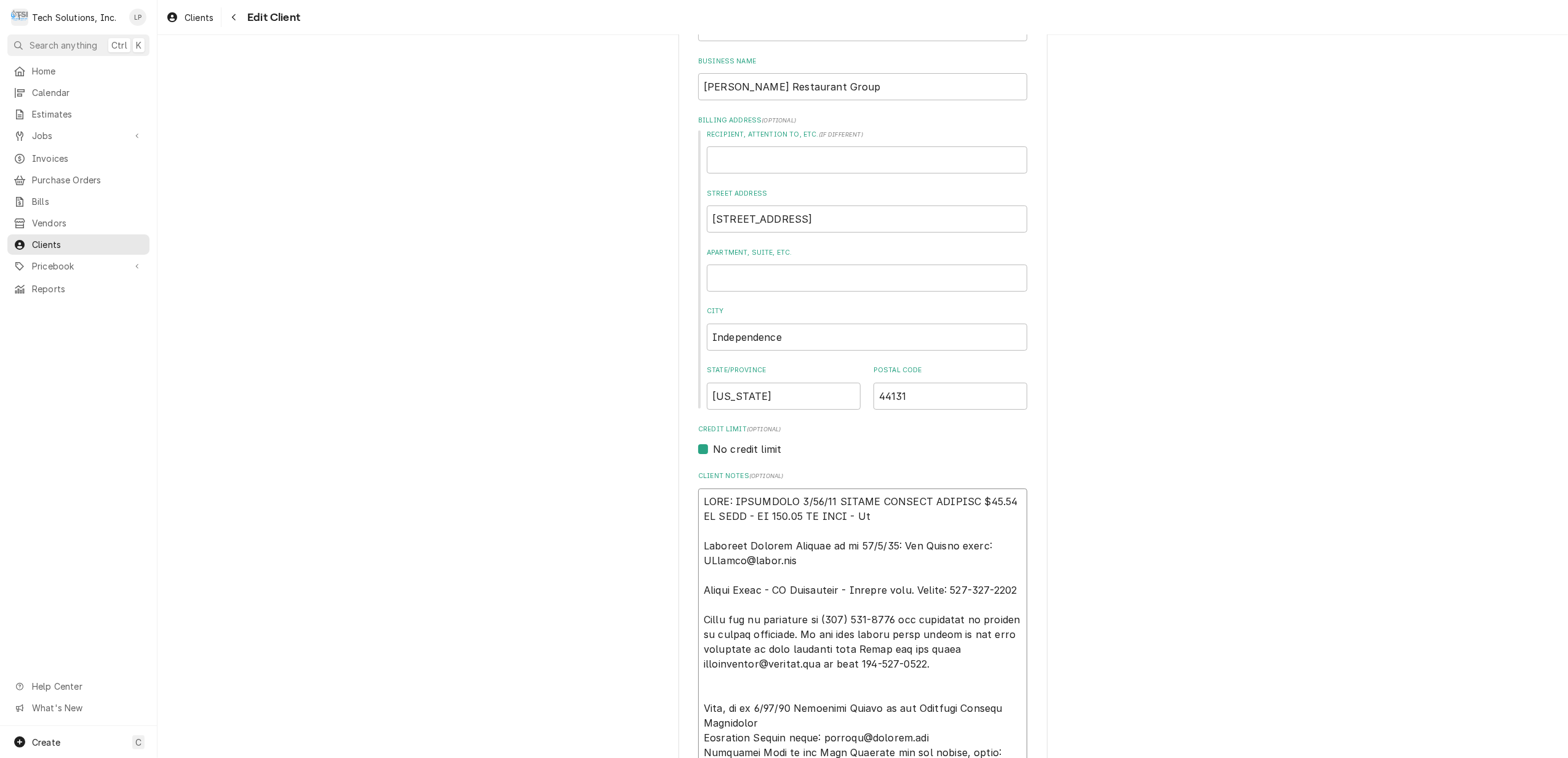
type textarea "x"
type textarea "NOTE: EFFECTIVE 8/18/25 PANERA SPECIAL PRICING $90.00 AN HOUR - OT 100.00 AN HO…"
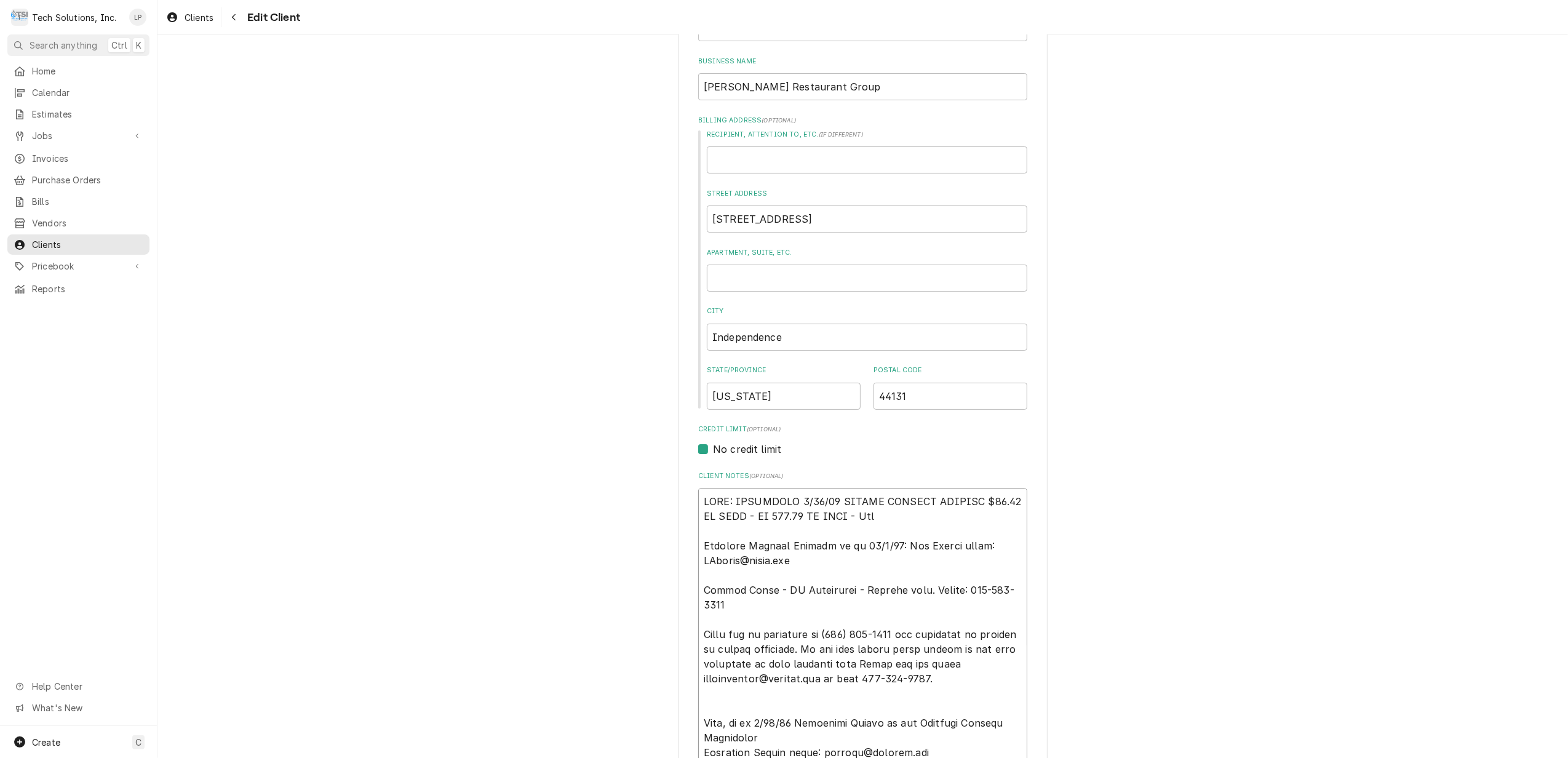
type textarea "x"
type textarea "NOTE: EFFECTIVE 8/18/25 PANERA SPECIAL PRICING $90.00 AN HOUR - OT 100.00 AN HO…"
type textarea "x"
type textarea "NOTE: EFFECTIVE 8/18/25 PANERA SPECIAL PRICING $90.00 AN HOUR - OT 100.00 AN HO…"
type textarea "x"
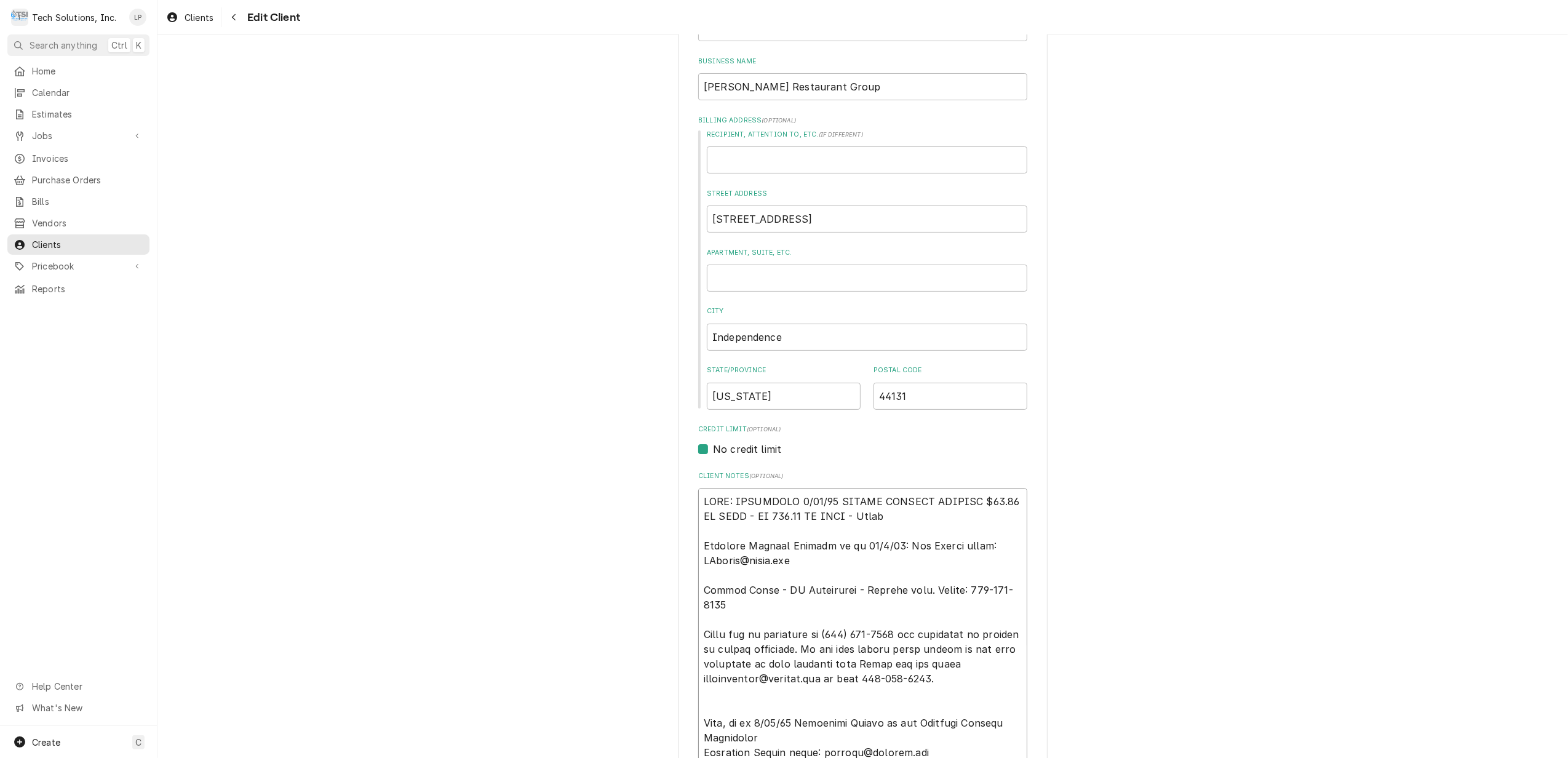
type textarea "NOTE: EFFECTIVE 8/18/25 PANERA SPECIAL PRICING $90.00 AN HOUR - OT 100.00 AN HO…"
type textarea "x"
type textarea "NOTE: EFFECTIVE 8/18/25 PANERA SPECIAL PRICING $90.00 AN HOUR - OT 100.00 AN HO…"
type textarea "x"
type textarea "NOTE: EFFECTIVE 8/18/25 PANERA SPECIAL PRICING $90.00 AN HOUR - OT 100.00 AN HO…"
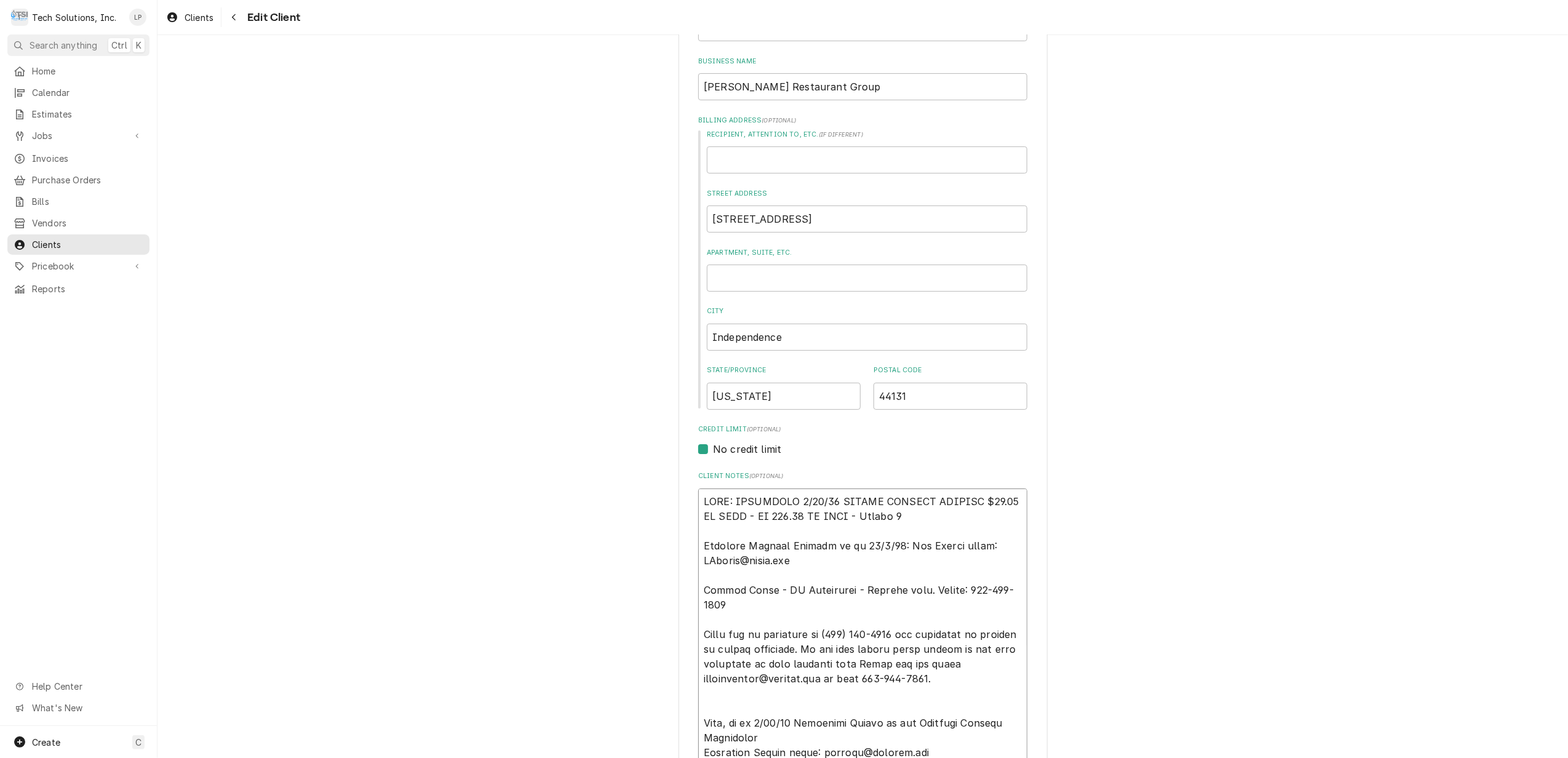
type textarea "x"
type textarea "NOTE: EFFECTIVE 8/18/25 PANERA SPECIAL PRICING $90.00 AN HOUR - OT 100.00 AN HO…"
type textarea "x"
type textarea "NOTE: EFFECTIVE 8/18/25 PANERA SPECIAL PRICING $90.00 AN HOUR - OT 100.00 AN HO…"
type textarea "x"
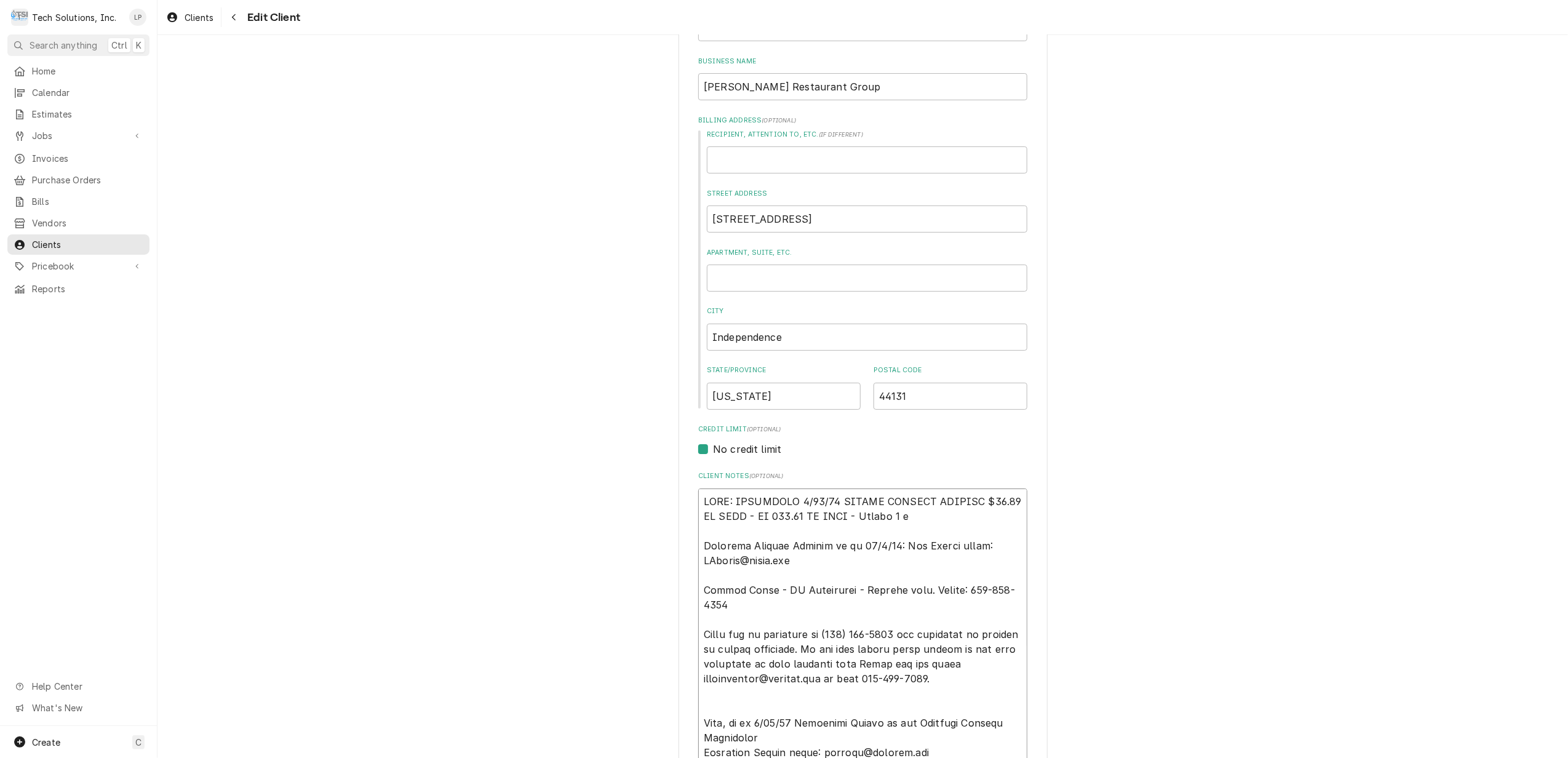
type textarea "NOTE: EFFECTIVE 8/18/25 PANERA SPECIAL PRICING $90.00 AN HOUR - OT 100.00 AN HO…"
type textarea "x"
type textarea "NOTE: EFFECTIVE 8/18/25 PANERA SPECIAL PRICING $90.00 AN HOUR - OT 100.00 AN HO…"
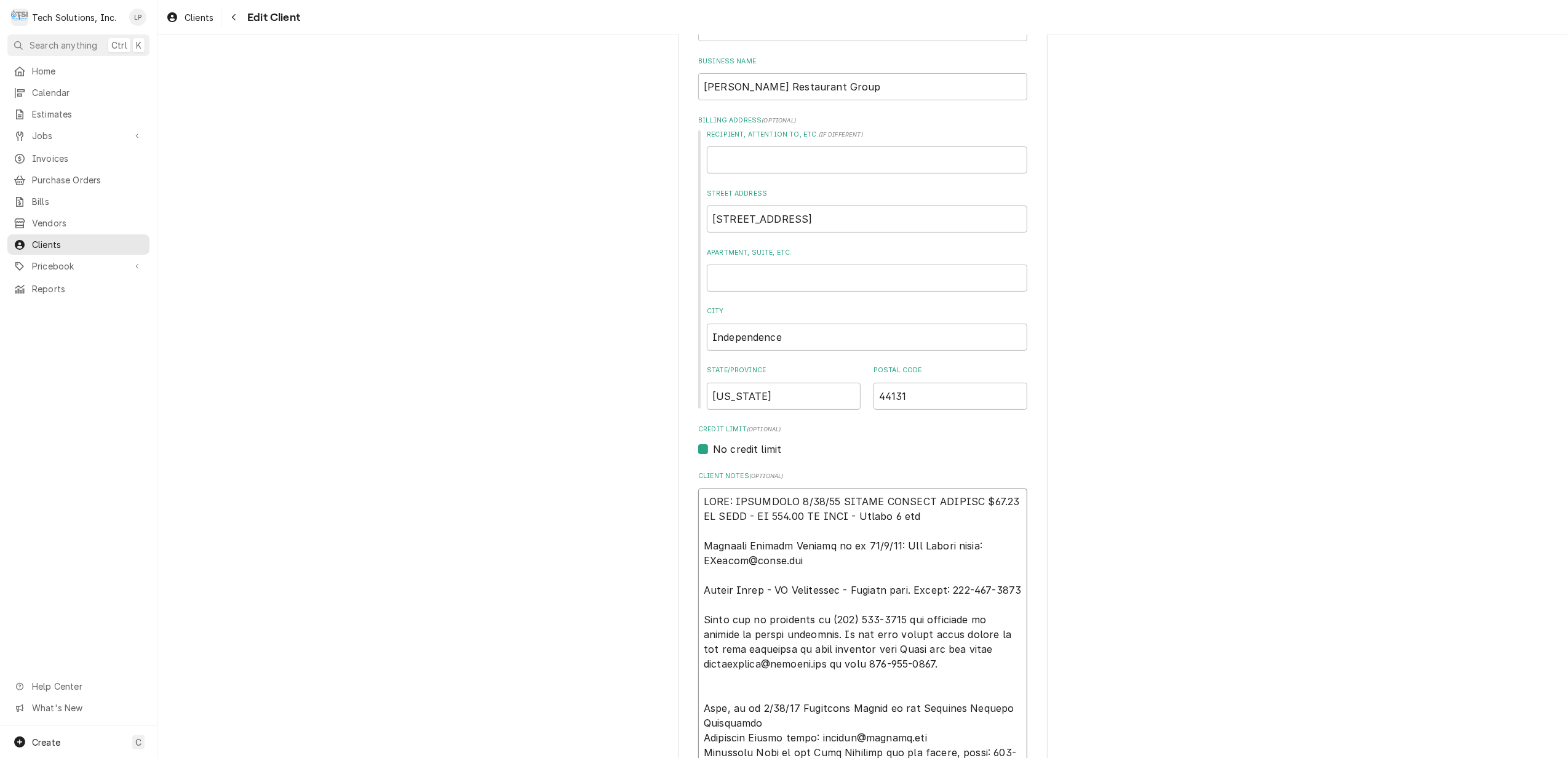
type textarea "x"
type textarea "NOTE: EFFECTIVE 8/18/25 PANERA SPECIAL PRICING $90.00 AN HOUR - OT 100.00 AN HO…"
type textarea "x"
type textarea "NOTE: EFFECTIVE 8/18/25 PANERA SPECIAL PRICING $90.00 AN HOUR - OT 100.00 AN HO…"
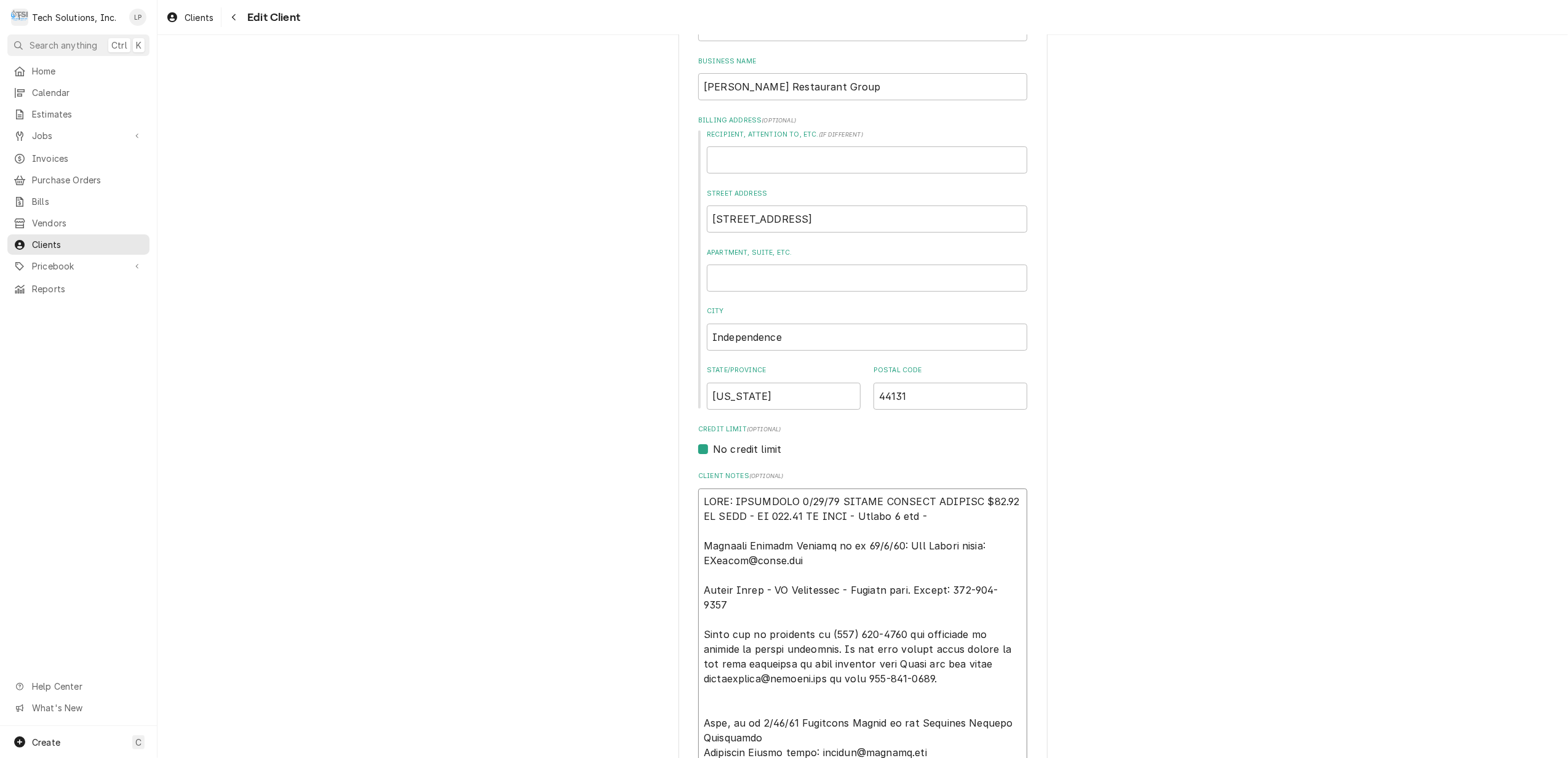
type textarea "x"
type textarea "NOTE: EFFECTIVE 8/18/25 PANERA SPECIAL PRICING $90.00 AN HOUR - OT 100.00 AN HO…"
type textarea "x"
type textarea "NOTE: EFFECTIVE 8/18/25 PANERA SPECIAL PRICING $90.00 AN HOUR - OT 100.00 AN HO…"
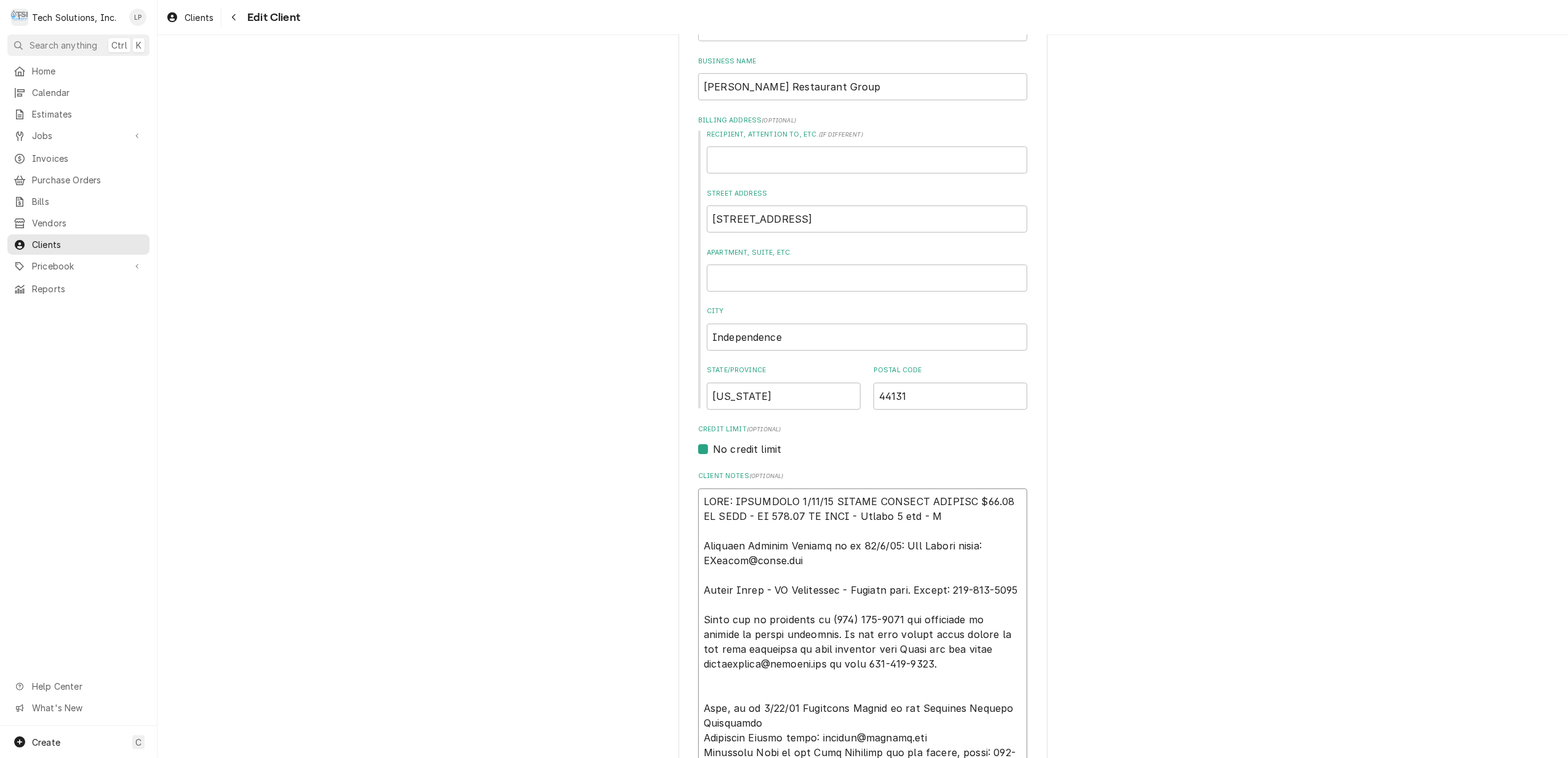
type textarea "x"
type textarea "NOTE: EFFECTIVE 8/18/25 PANERA SPECIAL PRICING $90.00 AN HOUR - OT 100.00 AN HO…"
type textarea "x"
type textarea "NOTE: EFFECTIVE 8/18/25 PANERA SPECIAL PRICING $90.00 AN HOUR - OT 100.00 AN HO…"
type textarea "x"
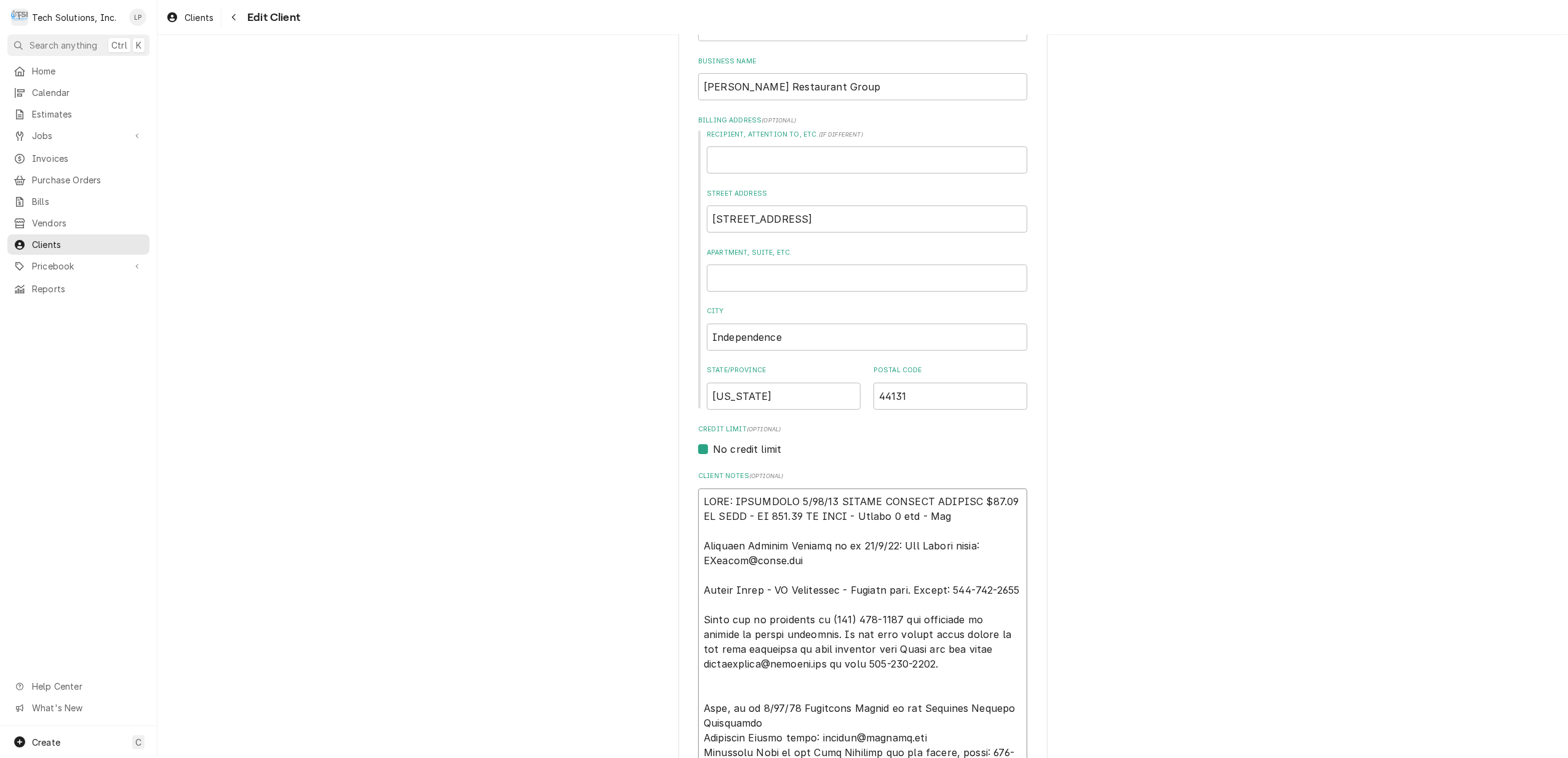
type textarea "NOTE: EFFECTIVE 8/18/25 PANERA SPECIAL PRICING $90.00 AN HOUR - OT 100.00 AN HO…"
type textarea "x"
type textarea "NOTE: EFFECTIVE 8/18/25 PANERA SPECIAL PRICING $90.00 AN HOUR - OT 100.00 AN HO…"
type textarea "x"
type textarea "NOTE: EFFECTIVE 8/18/25 PANERA SPECIAL PRICING $90.00 AN HOUR - OT 100.00 AN HO…"
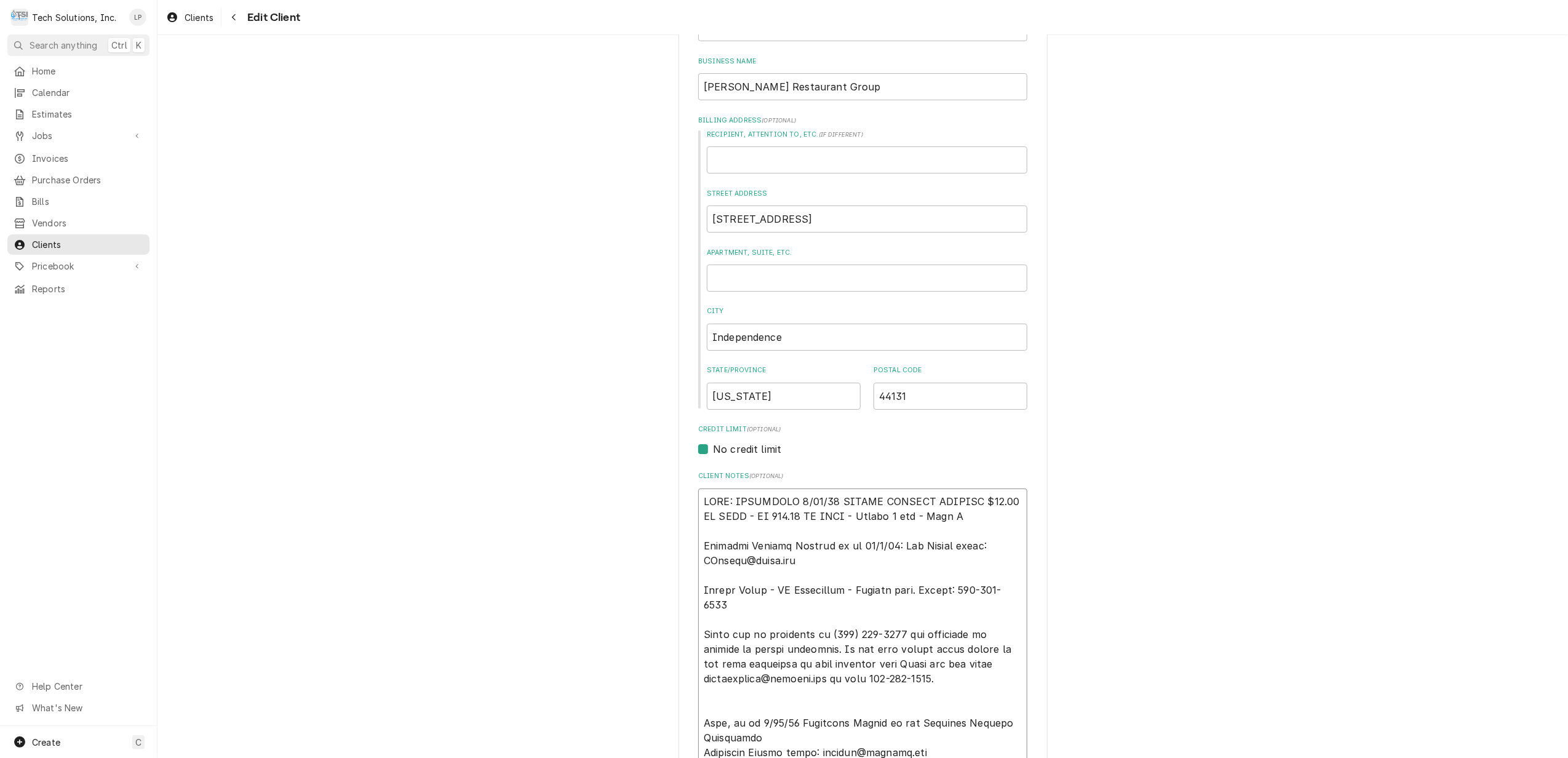
type textarea "x"
type textarea "NOTE: EFFECTIVE 8/18/25 PANERA SPECIAL PRICING $90.00 AN HOUR - OT 100.00 AN HO…"
type textarea "x"
type textarea "NOTE: EFFECTIVE 8/18/25 PANERA SPECIAL PRICING $90.00 AN HOUR - OT 100.00 AN HO…"
type textarea "x"
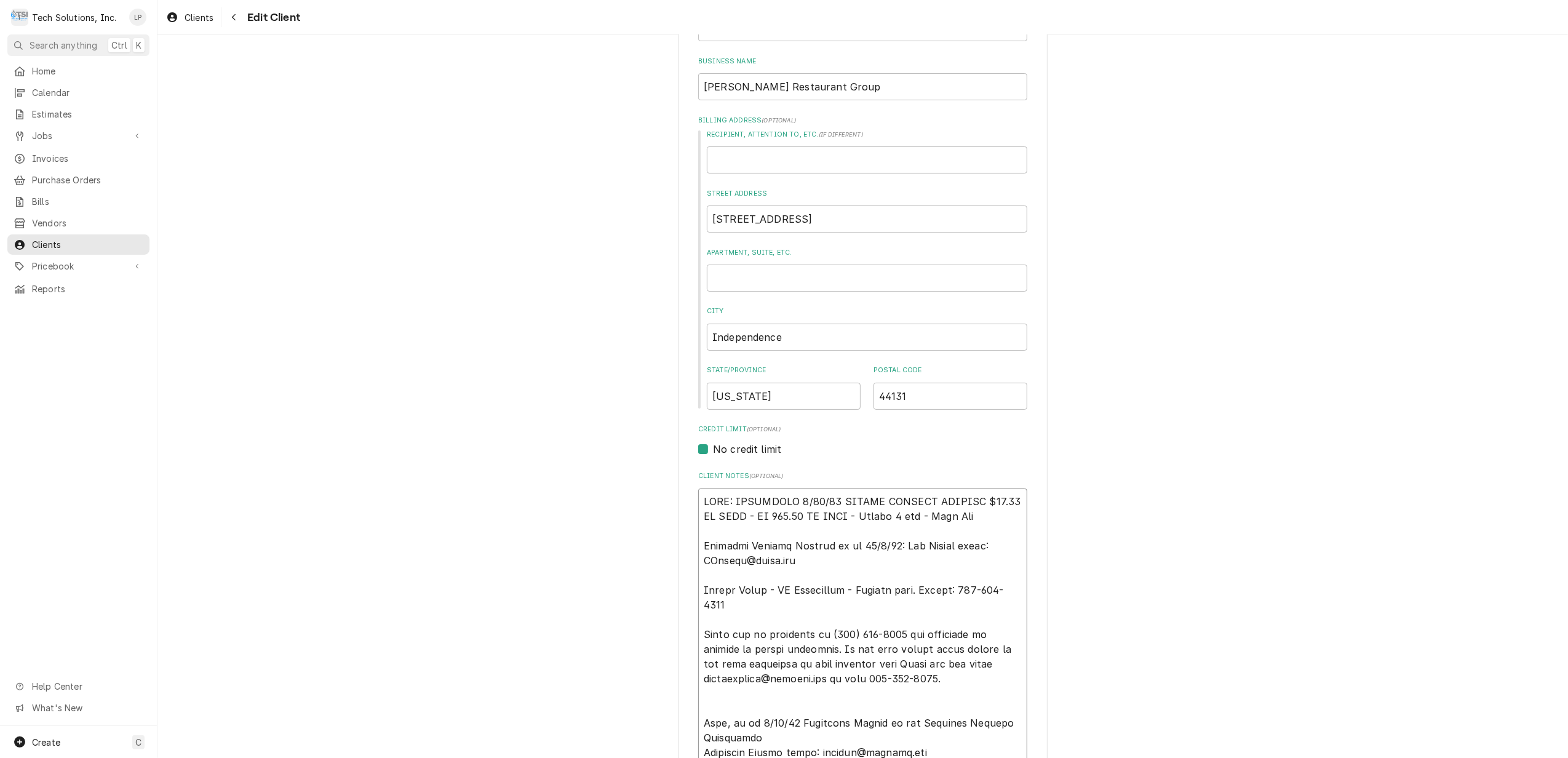
type textarea "NOTE: EFFECTIVE 8/18/25 PANERA SPECIAL PRICING $90.00 AN HOUR - OT 100.00 AN HO…"
type textarea "x"
type textarea "NOTE: EFFECTIVE 8/18/25 PANERA SPECIAL PRICING $90.00 AN HOUR - OT 100.00 AN HO…"
type textarea "x"
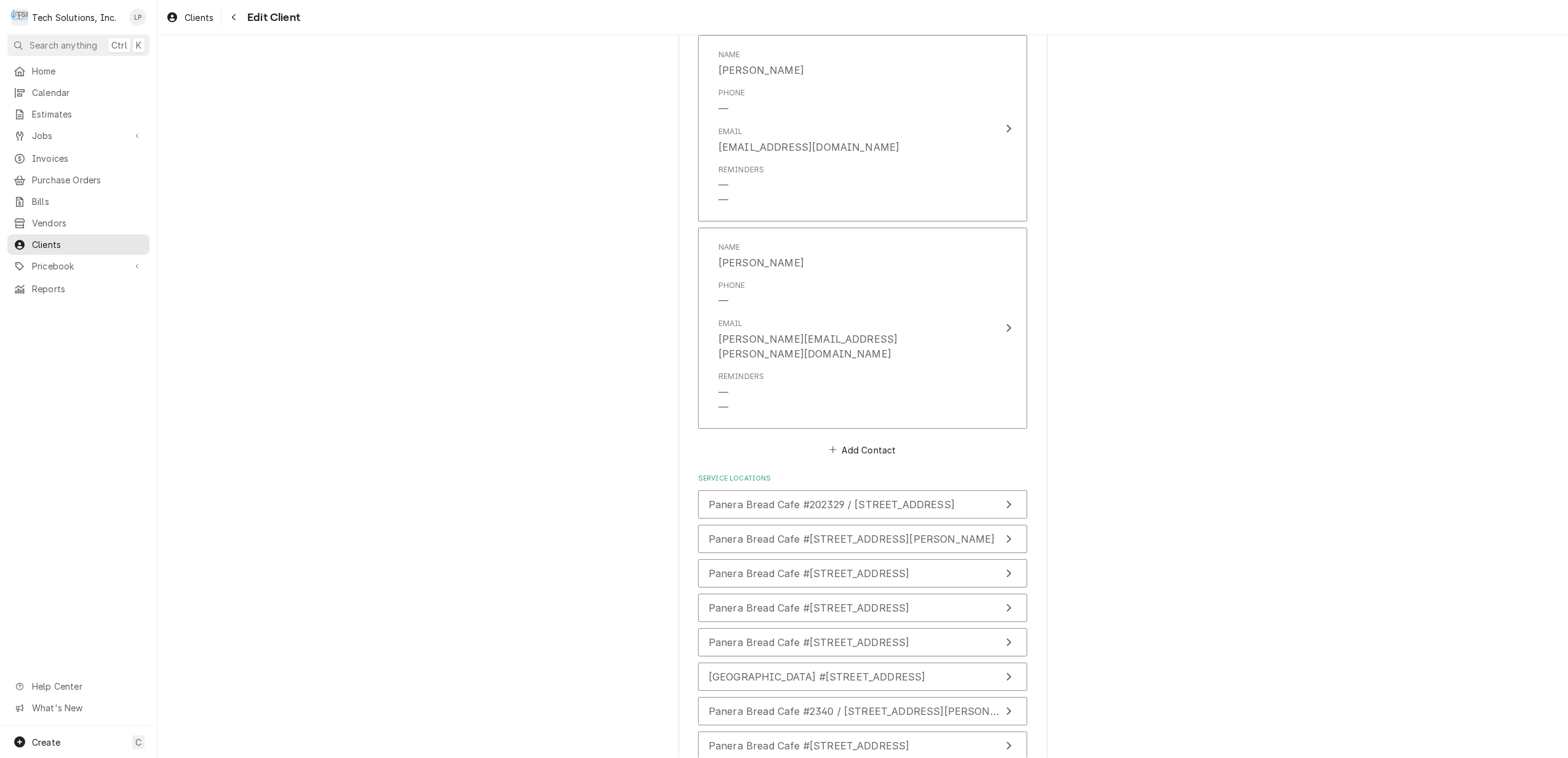
scroll to position [3108, 0]
type textarea "NOTE: EFFECTIVE 8/18/25 PANERA SPECIAL PRICING $90.00 AN HOUR - OT 100.00 AN HO…"
type textarea "x"
